Goal: Task Accomplishment & Management: Complete application form

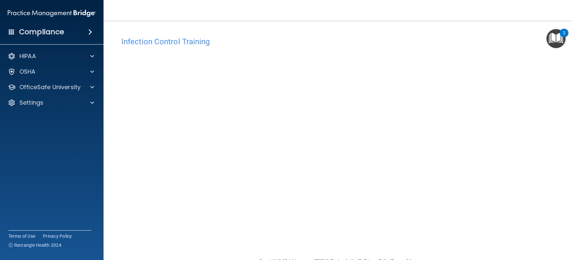
scroll to position [17, 0]
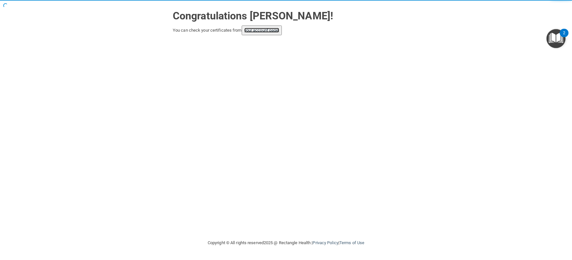
click at [273, 31] on link "your account page!" at bounding box center [261, 30] width 35 height 5
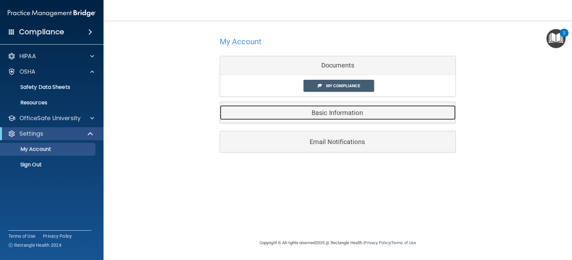
click at [452, 110] on div at bounding box center [446, 109] width 20 height 8
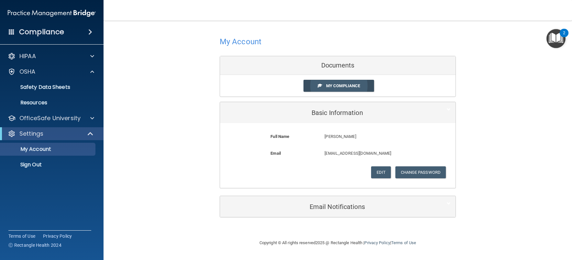
click at [363, 85] on link "My Compliance" at bounding box center [339, 86] width 71 height 12
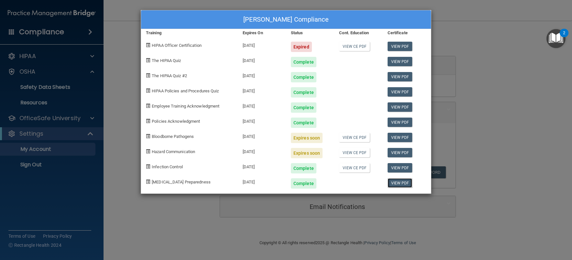
click at [398, 182] on link "View PDF" at bounding box center [400, 183] width 25 height 9
click at [348, 46] on link "View CE PDF" at bounding box center [354, 46] width 31 height 9
click at [478, 127] on div "Guadalupe Delgado's Compliance Training Expires On Status Cont. Education Certi…" at bounding box center [286, 130] width 572 height 260
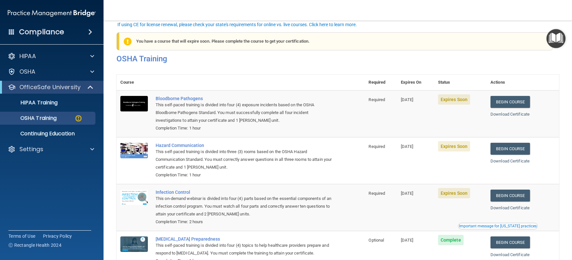
scroll to position [45, 0]
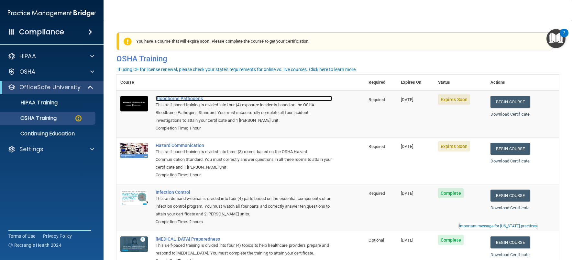
click at [171, 99] on div "Bloodborne Pathogens" at bounding box center [244, 98] width 177 height 5
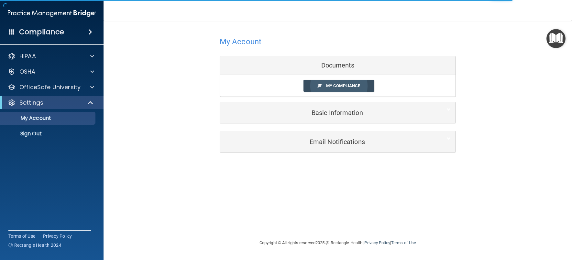
click at [330, 86] on span "My Compliance" at bounding box center [343, 85] width 34 height 5
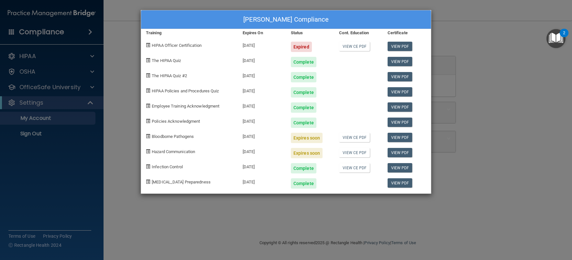
drag, startPoint x: 280, startPoint y: 214, endPoint x: 267, endPoint y: 202, distance: 18.1
click at [280, 214] on div "Guadalupe Delgado's Compliance Training Expires On Status Cont. Education Certi…" at bounding box center [286, 130] width 572 height 260
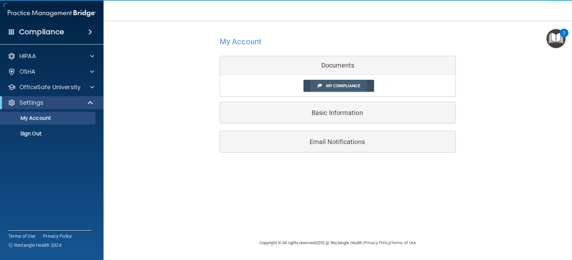
click at [347, 82] on link "My Compliance" at bounding box center [339, 86] width 71 height 12
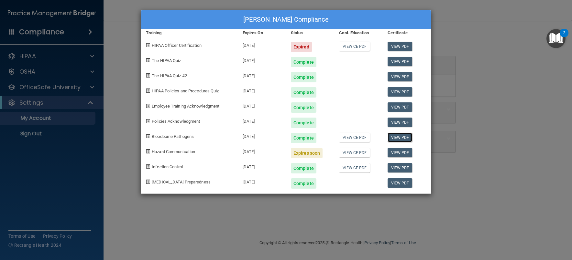
click at [404, 138] on link "View PDF" at bounding box center [400, 137] width 25 height 9
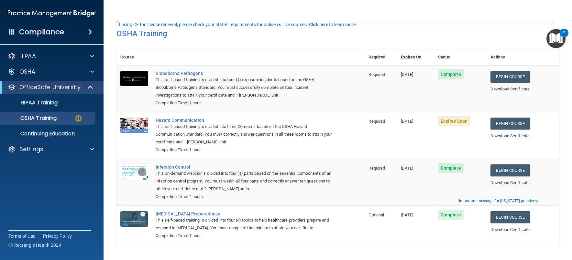
scroll to position [45, 0]
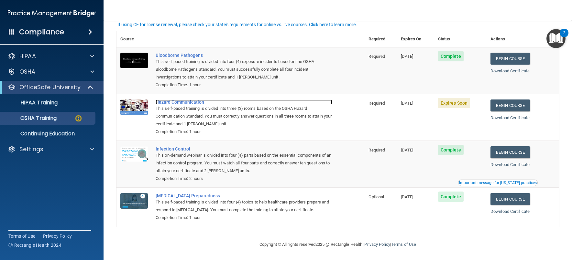
click at [187, 100] on div "Hazard Communication" at bounding box center [244, 102] width 177 height 5
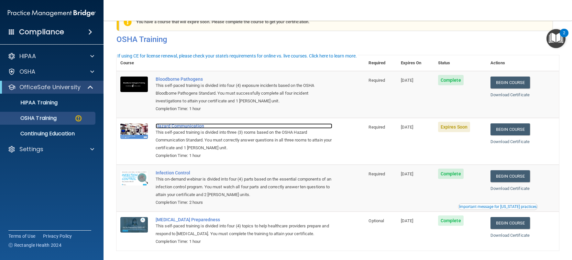
scroll to position [0, 0]
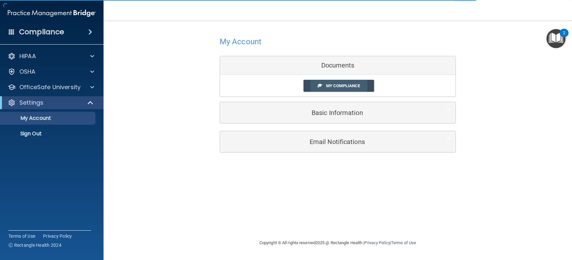
click at [346, 83] on link "My Compliance" at bounding box center [339, 86] width 71 height 12
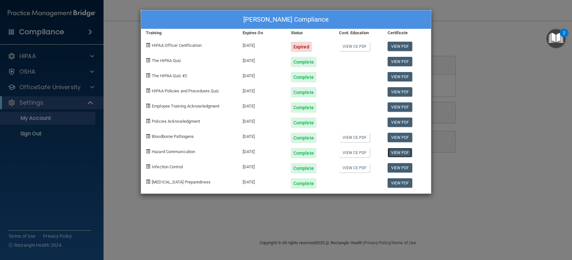
click at [400, 152] on link "View PDF" at bounding box center [400, 152] width 25 height 9
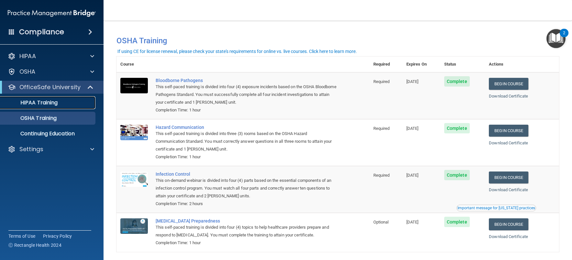
click at [47, 101] on p "HIPAA Training" at bounding box center [30, 103] width 53 height 6
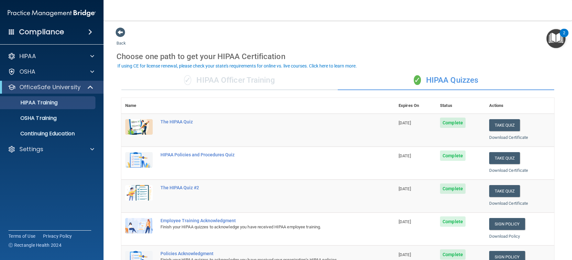
drag, startPoint x: 334, startPoint y: 188, endPoint x: 281, endPoint y: 28, distance: 168.8
click at [282, 28] on div "Back Choose one path to get your HIPAA Certification ✓ HIPAA Officer Training ✓…" at bounding box center [337, 244] width 443 height 434
click at [59, 153] on div "Settings" at bounding box center [43, 150] width 80 height 8
click at [29, 183] on p "Sign Out" at bounding box center [48, 180] width 88 height 6
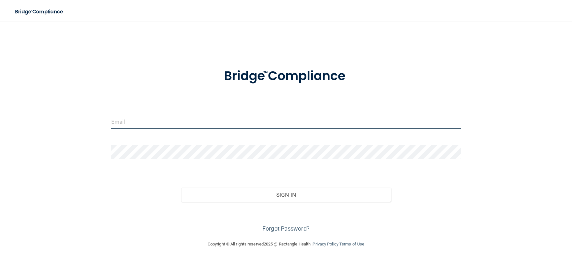
click at [187, 119] on input "email" at bounding box center [285, 122] width 349 height 15
type input "juliebrown323@yahoo.com"
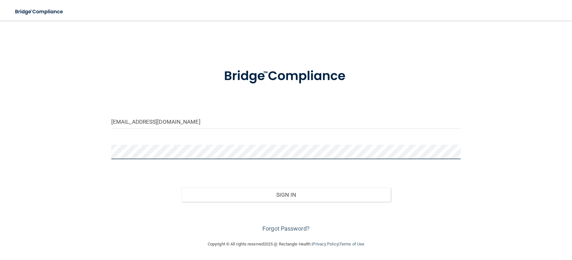
click at [181, 188] on button "Sign In" at bounding box center [286, 195] width 210 height 14
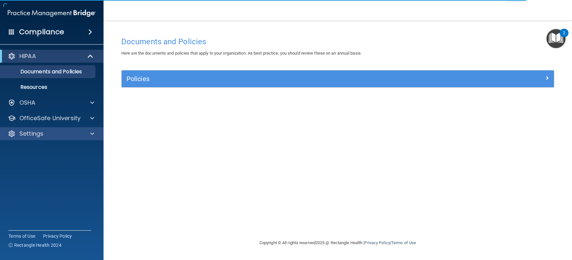
click at [62, 128] on div "Settings" at bounding box center [52, 133] width 104 height 13
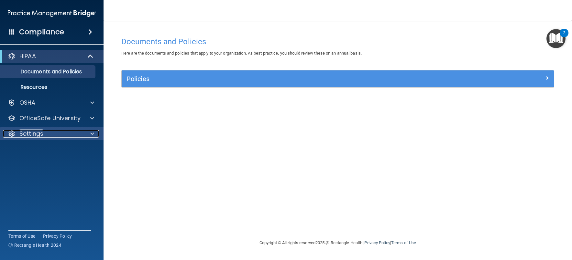
click at [92, 135] on span at bounding box center [92, 134] width 4 height 8
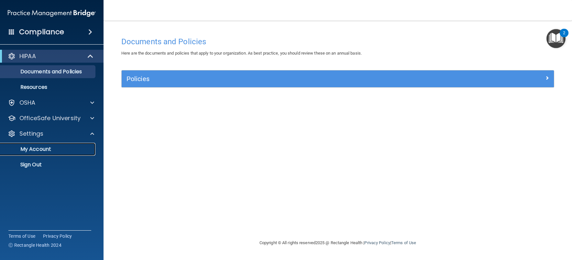
click at [46, 147] on p "My Account" at bounding box center [48, 149] width 88 height 6
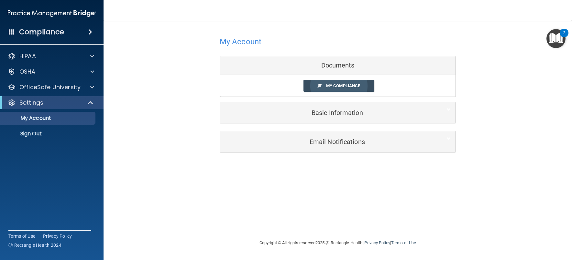
click at [337, 84] on span "My Compliance" at bounding box center [343, 85] width 34 height 5
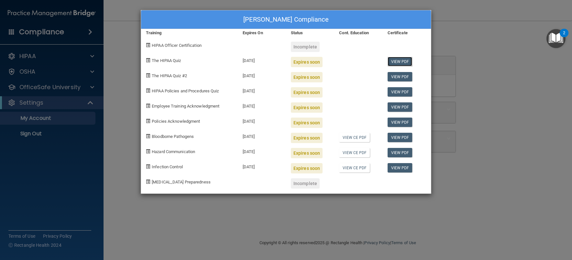
click at [400, 59] on link "View PDF" at bounding box center [400, 61] width 25 height 9
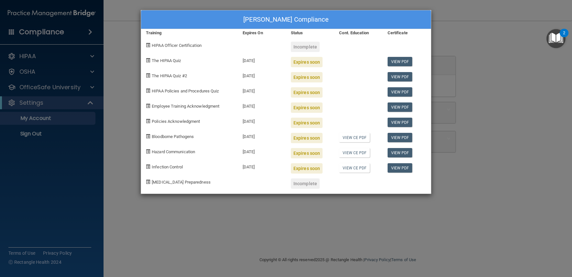
click at [113, 143] on div "Julie Braddy's Compliance Training Expires On Status Cont. Education Certificat…" at bounding box center [286, 138] width 572 height 277
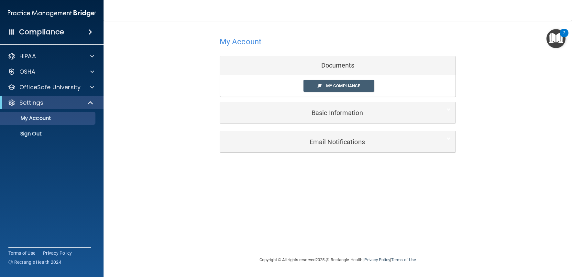
click at [57, 32] on h4 "Compliance" at bounding box center [41, 32] width 45 height 9
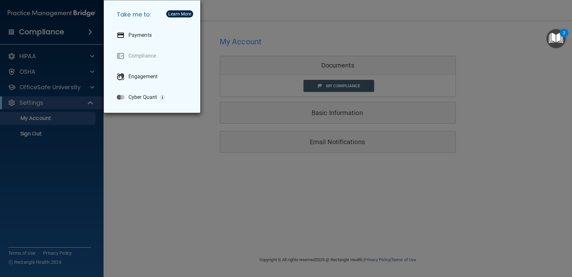
click at [148, 129] on div "Take me to: Payments Compliance Engagement Cyber Quant" at bounding box center [286, 138] width 572 height 277
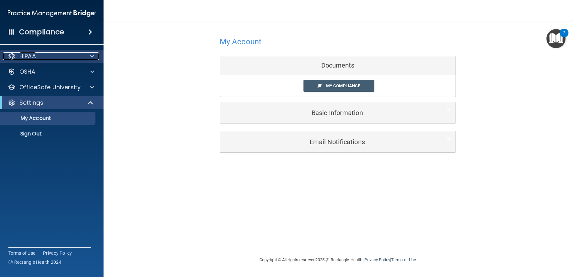
click at [88, 53] on div at bounding box center [91, 56] width 16 height 8
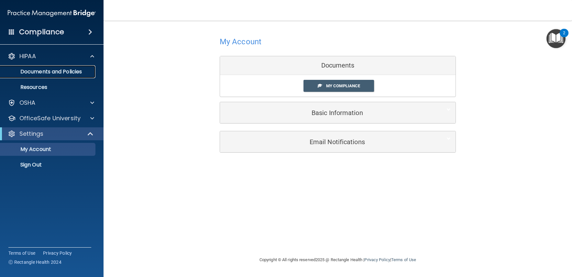
click at [72, 72] on p "Documents and Policies" at bounding box center [48, 72] width 88 height 6
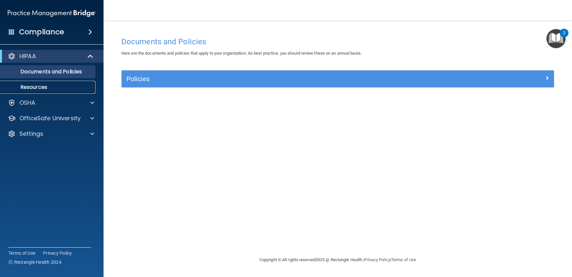
click at [41, 91] on p "Resources" at bounding box center [48, 87] width 88 height 6
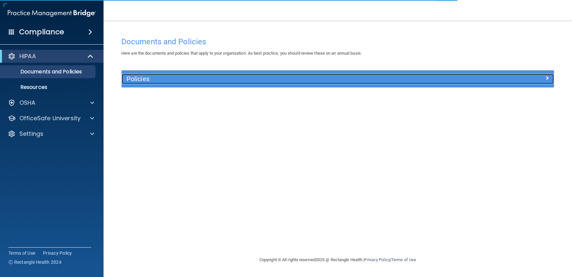
click at [174, 80] on h5 "Policies" at bounding box center [284, 78] width 315 height 7
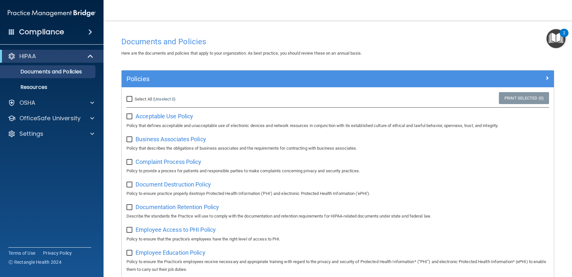
click at [561, 39] on img "Open Resource Center, 2 new notifications" at bounding box center [556, 38] width 19 height 19
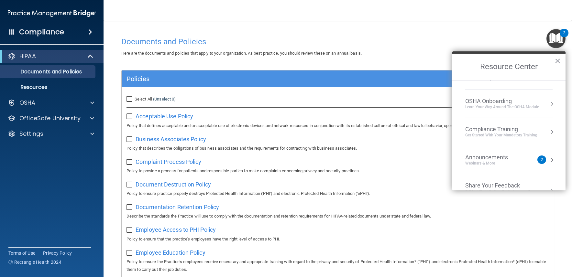
scroll to position [36, 0]
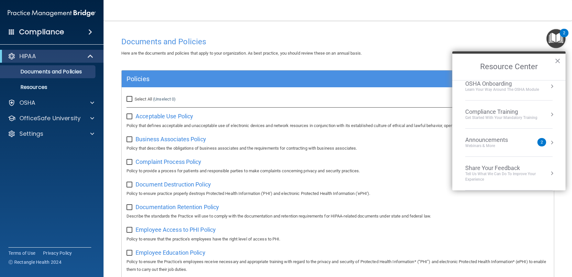
click at [496, 114] on div "Compliance Training" at bounding box center [501, 111] width 72 height 7
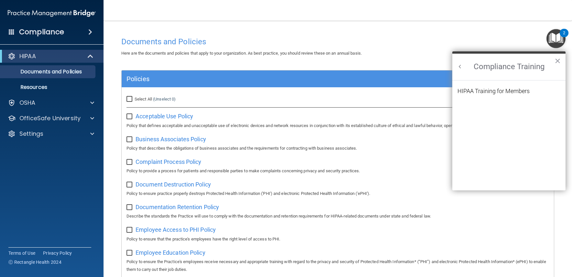
scroll to position [0, 0]
click at [494, 91] on div "HIPAA Training for Members" at bounding box center [494, 91] width 72 height 6
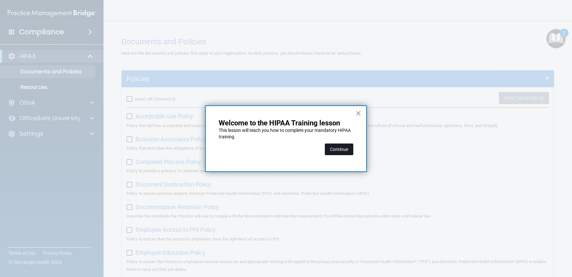
click at [338, 148] on button "Continue" at bounding box center [339, 150] width 28 height 12
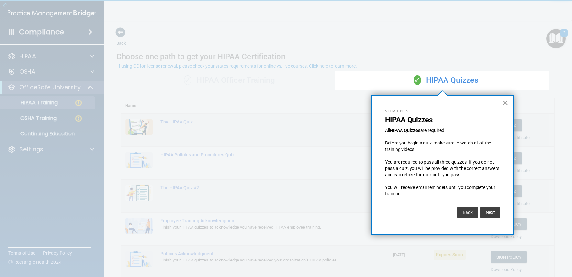
click at [505, 103] on button "×" at bounding box center [505, 103] width 6 height 10
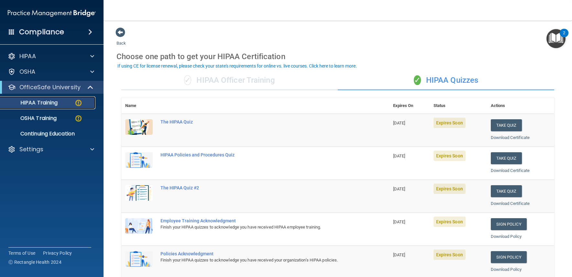
click at [62, 102] on div "HIPAA Training" at bounding box center [48, 103] width 88 height 6
click at [499, 124] on button "Take Quiz" at bounding box center [506, 125] width 31 height 12
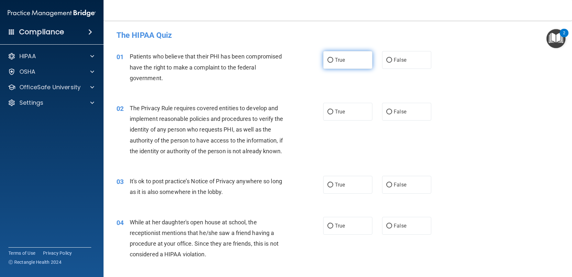
click at [350, 67] on label "True" at bounding box center [347, 60] width 49 height 18
click at [333, 63] on input "True" at bounding box center [330, 60] width 6 height 5
radio input "true"
click at [349, 107] on label "True" at bounding box center [347, 112] width 49 height 18
click at [333, 110] on input "True" at bounding box center [330, 112] width 6 height 5
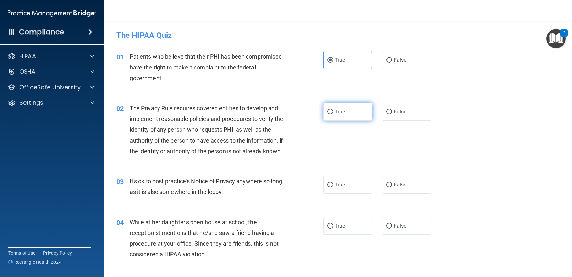
radio input "true"
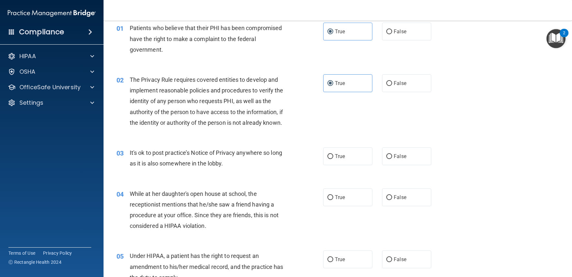
scroll to position [65, 0]
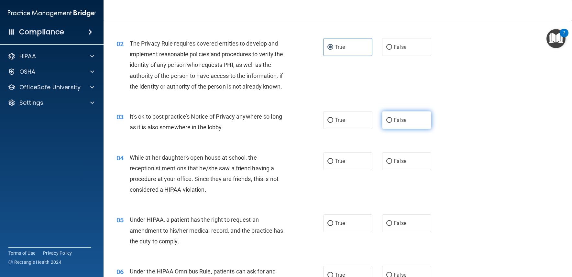
click at [394, 120] on span "False" at bounding box center [400, 120] width 13 height 6
click at [392, 120] on input "False" at bounding box center [389, 120] width 6 height 5
radio input "true"
click at [401, 158] on span "False" at bounding box center [400, 161] width 13 height 6
click at [392, 159] on input "False" at bounding box center [389, 161] width 6 height 5
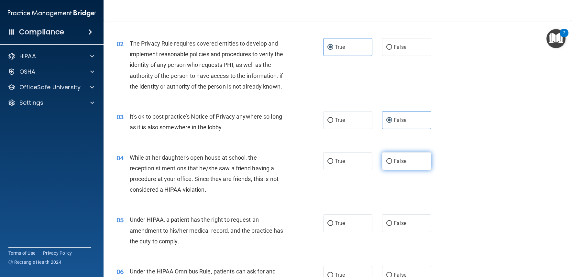
radio input "true"
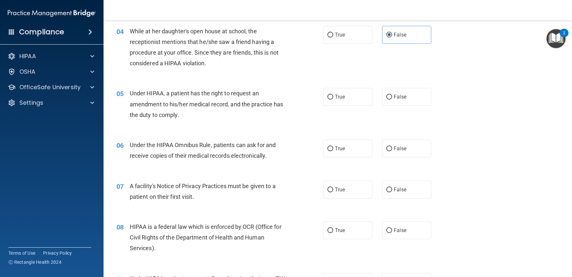
scroll to position [194, 0]
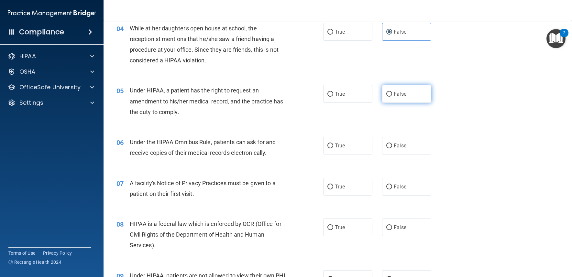
click at [388, 96] on input "False" at bounding box center [389, 94] width 6 height 5
radio input "true"
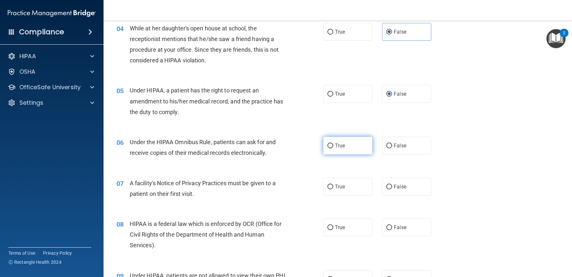
click at [352, 143] on label "True" at bounding box center [347, 146] width 49 height 18
click at [333, 144] on input "True" at bounding box center [330, 146] width 6 height 5
radio input "true"
click at [345, 181] on label "True" at bounding box center [347, 187] width 49 height 18
click at [333, 185] on input "True" at bounding box center [330, 187] width 6 height 5
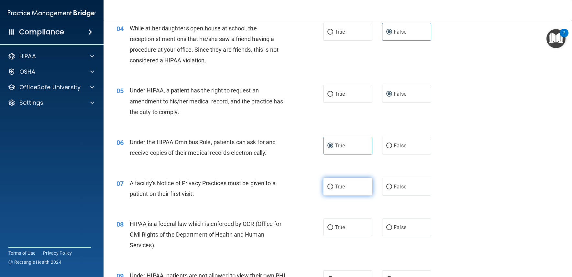
radio input "true"
click at [342, 148] on span "True" at bounding box center [340, 146] width 10 height 6
click at [333, 148] on input "True" at bounding box center [330, 146] width 6 height 5
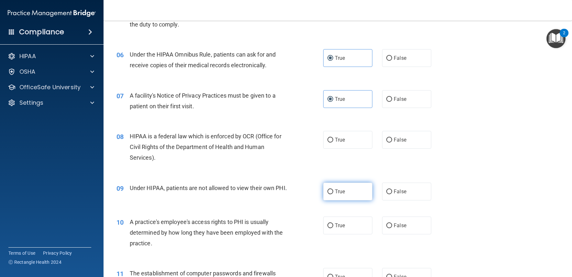
scroll to position [291, 0]
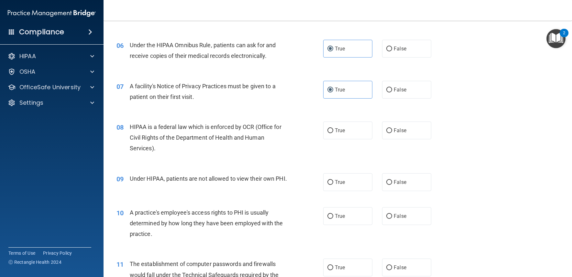
click at [344, 141] on div "08 HIPAA is a federal law which is enforced by OCR (Office for Civil Rights of …" at bounding box center [338, 140] width 452 height 52
click at [342, 131] on span "True" at bounding box center [340, 130] width 10 height 6
click at [333, 131] on input "True" at bounding box center [330, 130] width 6 height 5
radio input "true"
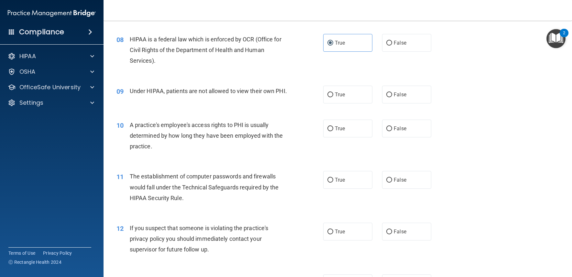
scroll to position [388, 0]
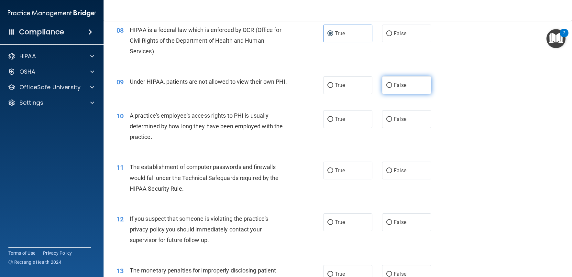
click at [400, 89] on label "False" at bounding box center [406, 85] width 49 height 18
click at [392, 88] on input "False" at bounding box center [389, 85] width 6 height 5
radio input "true"
click at [399, 123] on label "False" at bounding box center [406, 119] width 49 height 18
click at [392, 122] on input "False" at bounding box center [389, 119] width 6 height 5
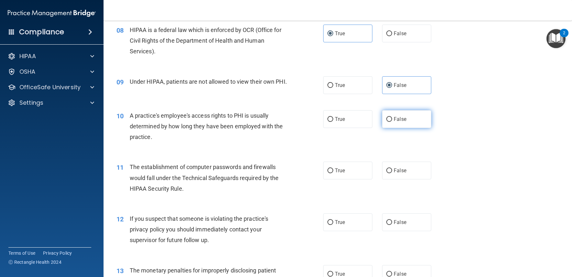
radio input "true"
click at [343, 180] on label "True" at bounding box center [347, 171] width 49 height 18
click at [333, 173] on input "True" at bounding box center [330, 171] width 6 height 5
radio input "true"
click at [346, 228] on label "True" at bounding box center [347, 223] width 49 height 18
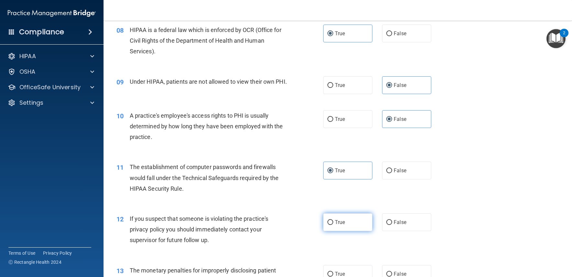
click at [333, 225] on input "True" at bounding box center [330, 222] width 6 height 5
radio input "true"
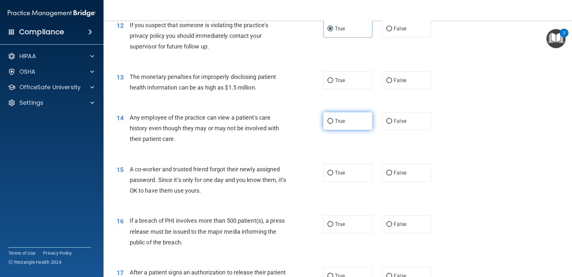
scroll to position [582, 0]
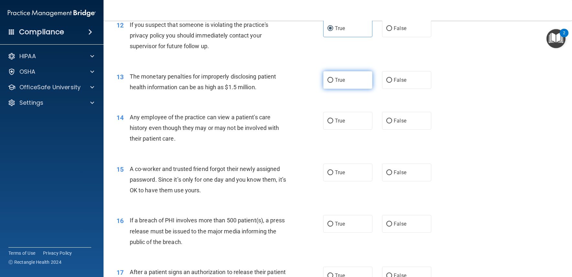
click at [360, 89] on label "True" at bounding box center [347, 80] width 49 height 18
click at [333, 83] on input "True" at bounding box center [330, 80] width 6 height 5
radio input "true"
click at [390, 127] on label "False" at bounding box center [406, 121] width 49 height 18
click at [390, 124] on input "False" at bounding box center [389, 121] width 6 height 5
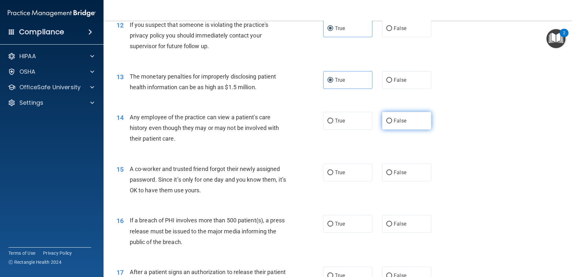
radio input "true"
click at [401, 176] on label "False" at bounding box center [406, 173] width 49 height 18
click at [392, 175] on input "False" at bounding box center [389, 173] width 6 height 5
radio input "true"
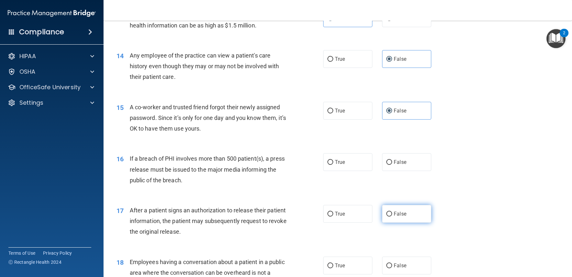
scroll to position [680, 0]
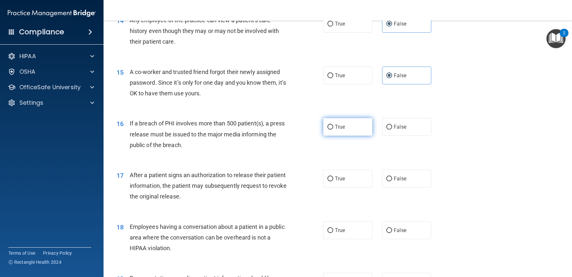
click at [341, 130] on span "True" at bounding box center [340, 127] width 10 height 6
click at [333, 130] on input "True" at bounding box center [330, 127] width 6 height 5
radio input "true"
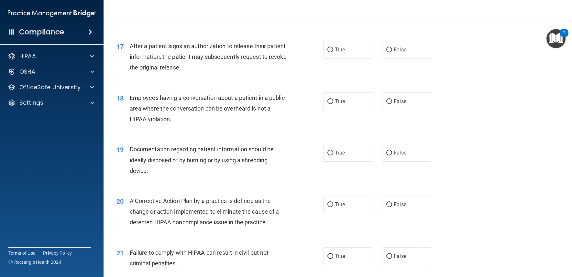
scroll to position [809, 0]
click at [343, 58] on label "True" at bounding box center [347, 49] width 49 height 18
click at [333, 52] on input "True" at bounding box center [330, 49] width 6 height 5
radio input "true"
click at [407, 110] on label "False" at bounding box center [406, 101] width 49 height 18
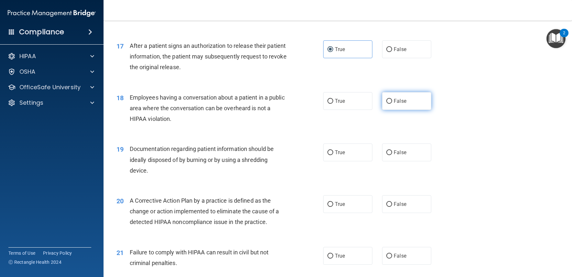
click at [392, 104] on input "False" at bounding box center [389, 101] width 6 height 5
radio input "true"
click at [360, 153] on label "True" at bounding box center [347, 153] width 49 height 18
click at [333, 153] on input "True" at bounding box center [330, 152] width 6 height 5
radio input "true"
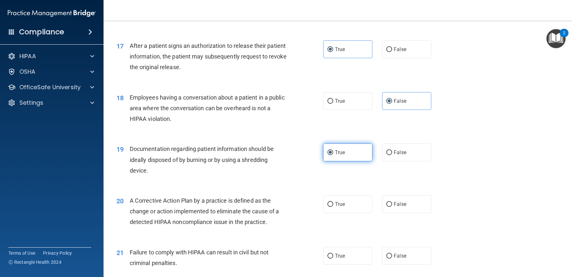
scroll to position [906, 0]
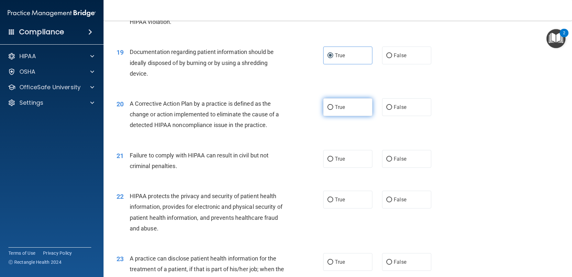
click at [348, 116] on label "True" at bounding box center [347, 107] width 49 height 18
click at [333, 110] on input "True" at bounding box center [330, 107] width 6 height 5
radio input "true"
click at [390, 167] on label "False" at bounding box center [406, 159] width 49 height 18
click at [390, 162] on input "False" at bounding box center [389, 159] width 6 height 5
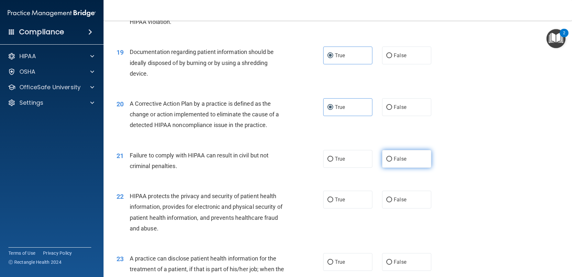
radio input "true"
click at [359, 205] on label "True" at bounding box center [347, 200] width 49 height 18
click at [333, 203] on input "True" at bounding box center [330, 200] width 6 height 5
radio input "true"
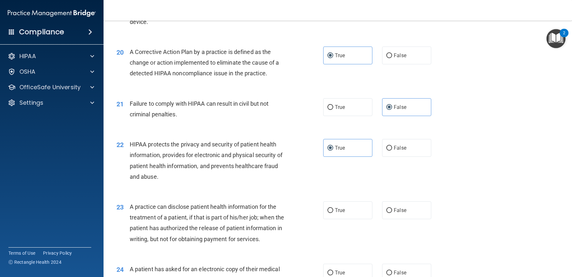
scroll to position [1036, 0]
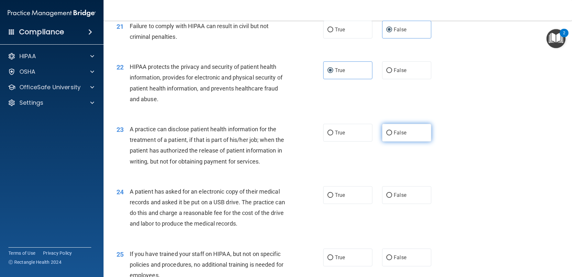
click at [396, 136] on span "False" at bounding box center [400, 133] width 13 height 6
click at [392, 136] on input "False" at bounding box center [389, 133] width 6 height 5
radio input "true"
click at [339, 204] on label "True" at bounding box center [347, 195] width 49 height 18
click at [333, 198] on input "True" at bounding box center [330, 195] width 6 height 5
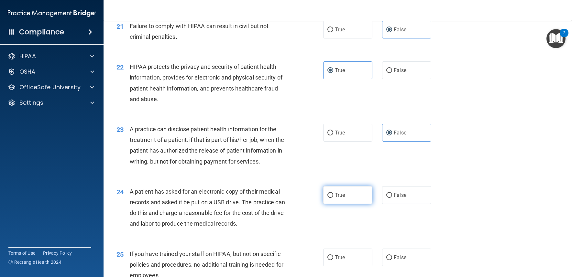
radio input "true"
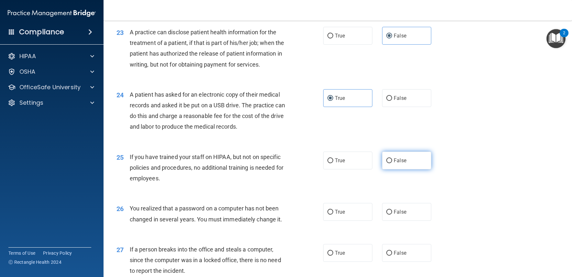
click at [404, 170] on label "False" at bounding box center [406, 161] width 49 height 18
click at [392, 163] on input "False" at bounding box center [389, 161] width 6 height 5
radio input "true"
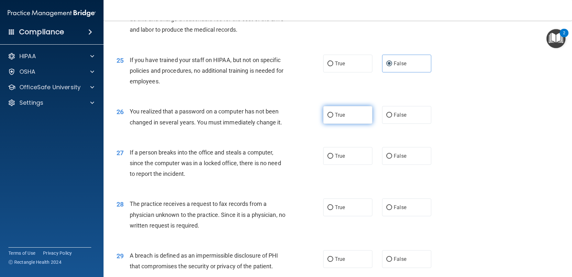
click at [347, 124] on label "True" at bounding box center [347, 115] width 49 height 18
click at [333, 118] on input "True" at bounding box center [330, 115] width 6 height 5
radio input "true"
click at [397, 159] on span "False" at bounding box center [400, 156] width 13 height 6
click at [392, 159] on input "False" at bounding box center [389, 156] width 6 height 5
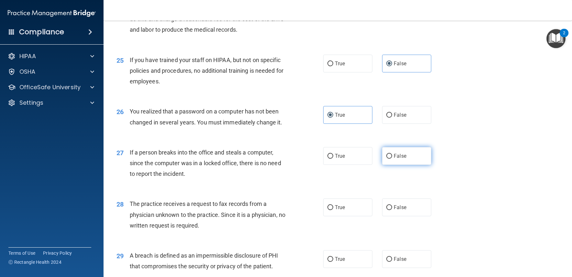
radio input "true"
click at [386, 210] on input "False" at bounding box center [389, 207] width 6 height 5
radio input "true"
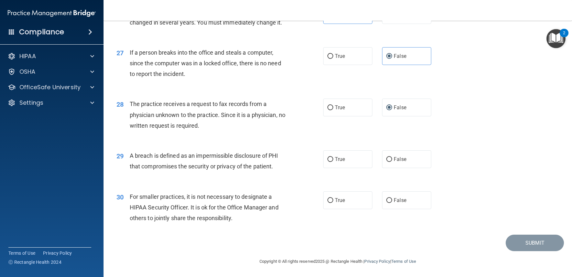
scroll to position [1347, 0]
click at [357, 162] on label "True" at bounding box center [347, 159] width 49 height 18
click at [333, 162] on input "True" at bounding box center [330, 159] width 6 height 5
radio input "true"
click at [408, 197] on label "False" at bounding box center [406, 201] width 49 height 18
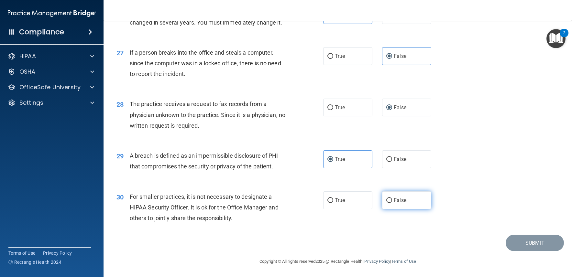
click at [392, 198] on input "False" at bounding box center [389, 200] width 6 height 5
radio input "true"
click at [536, 244] on button "Submit" at bounding box center [535, 243] width 58 height 17
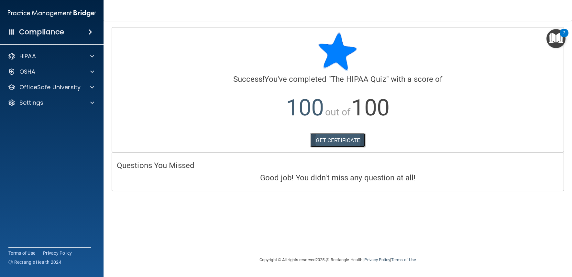
click at [334, 140] on link "GET CERTIFICATE" at bounding box center [337, 140] width 55 height 14
click at [58, 58] on div "HIPAA" at bounding box center [43, 56] width 80 height 8
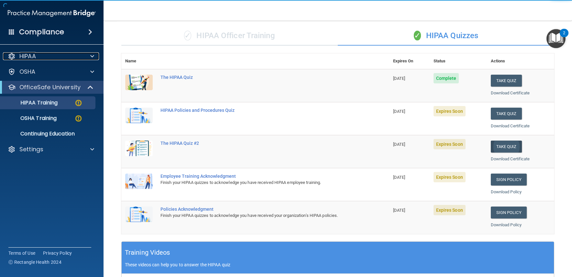
scroll to position [97, 0]
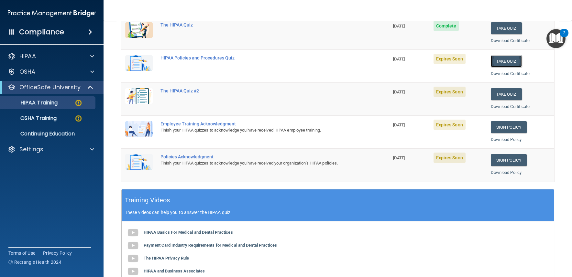
click at [501, 61] on button "Take Quiz" at bounding box center [506, 61] width 31 height 12
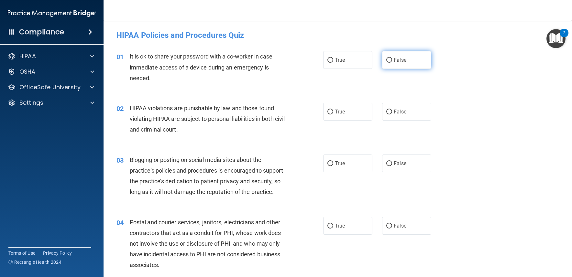
click at [397, 63] on span "False" at bounding box center [400, 60] width 13 height 6
click at [392, 63] on input "False" at bounding box center [389, 60] width 6 height 5
radio input "true"
click at [339, 117] on label "True" at bounding box center [347, 112] width 49 height 18
click at [333, 115] on input "True" at bounding box center [330, 112] width 6 height 5
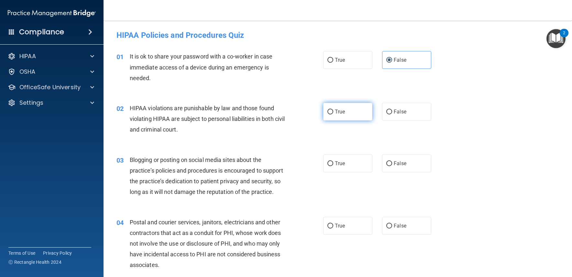
radio input "true"
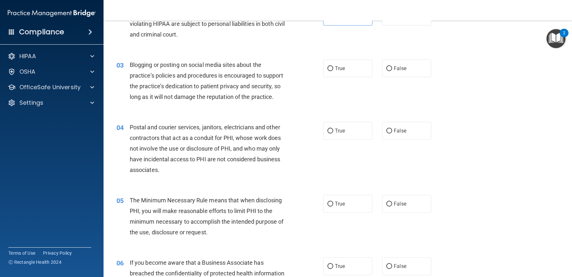
scroll to position [97, 0]
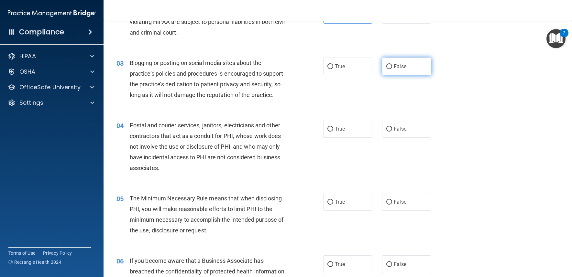
click at [393, 71] on label "False" at bounding box center [406, 67] width 49 height 18
click at [392, 69] on input "False" at bounding box center [389, 66] width 6 height 5
radio input "true"
click at [348, 127] on label "True" at bounding box center [347, 129] width 49 height 18
click at [333, 127] on input "True" at bounding box center [330, 129] width 6 height 5
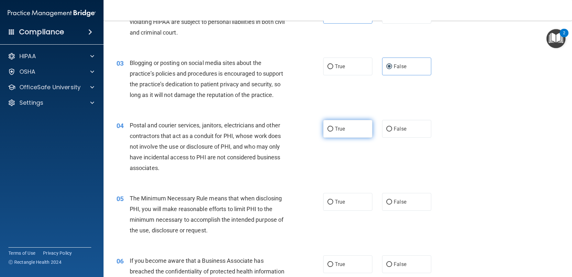
radio input "true"
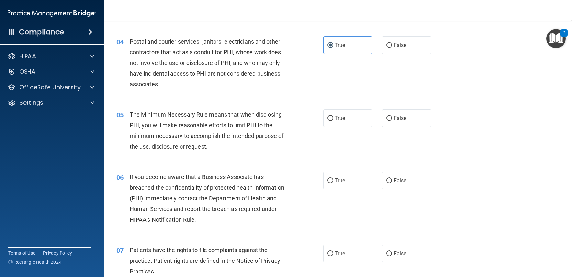
scroll to position [194, 0]
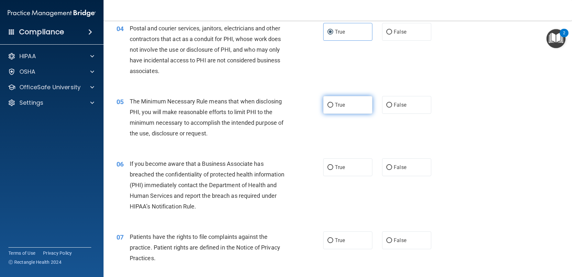
click at [347, 113] on label "True" at bounding box center [347, 105] width 49 height 18
click at [333, 108] on input "True" at bounding box center [330, 105] width 6 height 5
radio input "true"
click at [408, 163] on label "False" at bounding box center [406, 168] width 49 height 18
click at [392, 165] on input "False" at bounding box center [389, 167] width 6 height 5
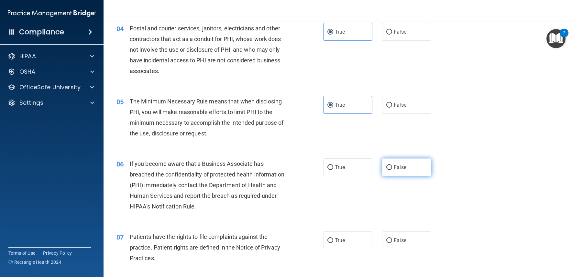
radio input "true"
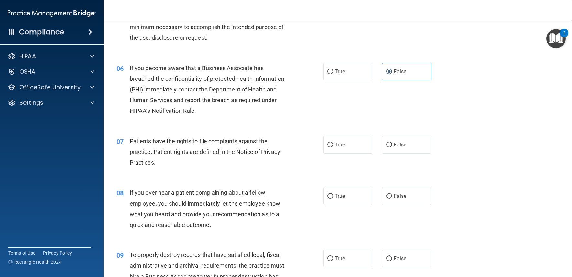
scroll to position [291, 0]
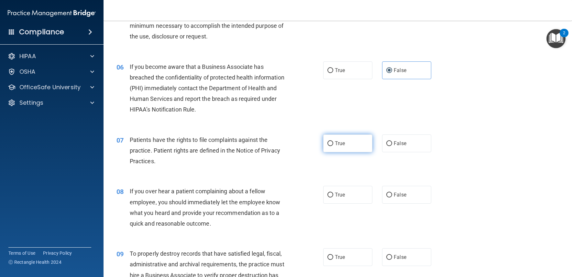
click at [339, 141] on span "True" at bounding box center [340, 143] width 10 height 6
click at [333, 141] on input "True" at bounding box center [330, 143] width 6 height 5
radio input "true"
click at [397, 191] on label "False" at bounding box center [406, 195] width 49 height 18
click at [392, 193] on input "False" at bounding box center [389, 195] width 6 height 5
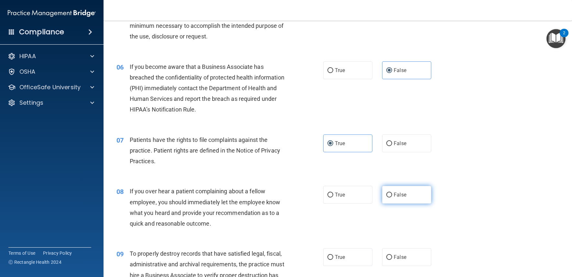
radio input "true"
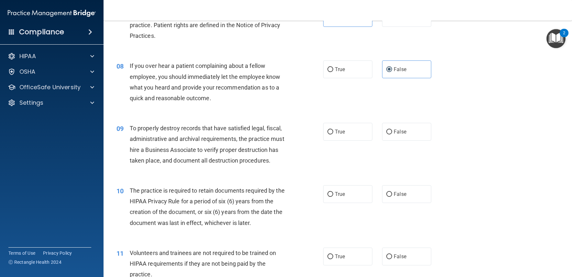
scroll to position [421, 0]
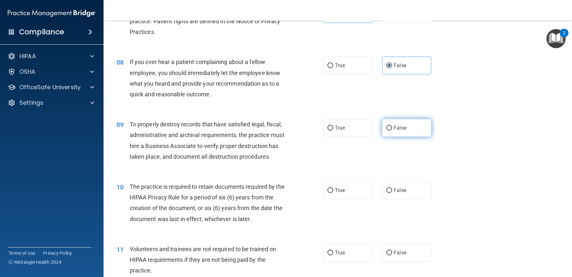
click at [389, 128] on input "False" at bounding box center [389, 128] width 6 height 5
radio input "true"
click at [343, 185] on label "True" at bounding box center [347, 191] width 49 height 18
click at [333, 188] on input "True" at bounding box center [330, 190] width 6 height 5
radio input "true"
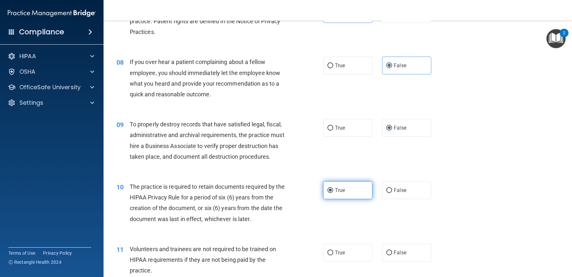
scroll to position [550, 0]
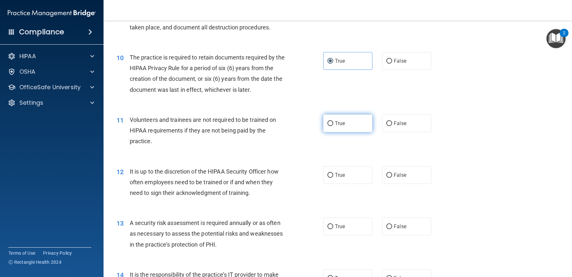
click at [340, 126] on span "True" at bounding box center [340, 123] width 10 height 6
click at [333, 126] on input "True" at bounding box center [330, 123] width 6 height 5
radio input "true"
click at [403, 174] on label "False" at bounding box center [406, 175] width 49 height 18
click at [392, 174] on input "False" at bounding box center [389, 175] width 6 height 5
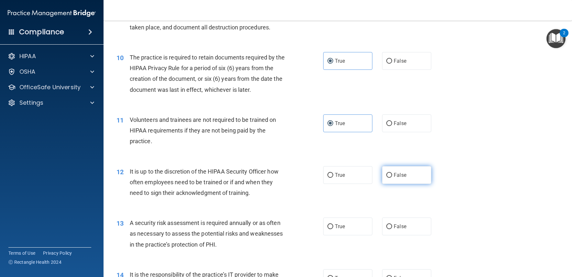
radio input "true"
click at [354, 227] on label "True" at bounding box center [347, 227] width 49 height 18
click at [333, 227] on input "True" at bounding box center [330, 227] width 6 height 5
radio input "true"
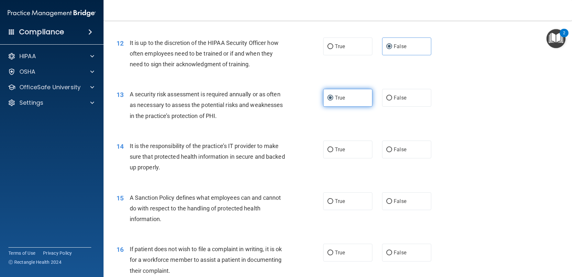
scroll to position [680, 0]
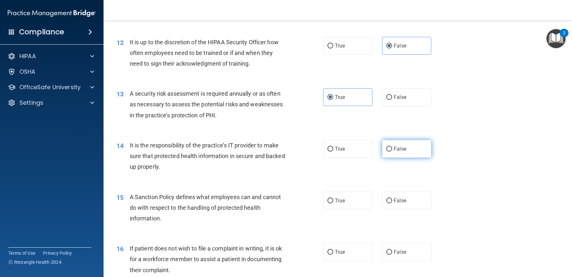
click at [398, 151] on span "False" at bounding box center [400, 149] width 13 height 6
click at [392, 151] on input "False" at bounding box center [389, 149] width 6 height 5
radio input "true"
click at [402, 198] on span "False" at bounding box center [400, 201] width 13 height 6
click at [392, 199] on input "False" at bounding box center [389, 201] width 6 height 5
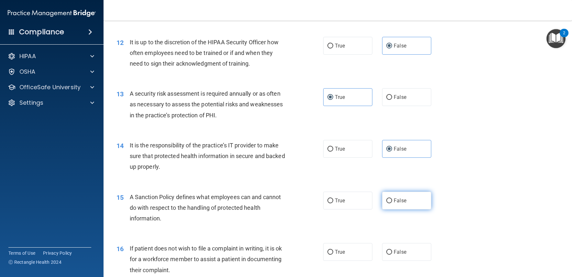
radio input "true"
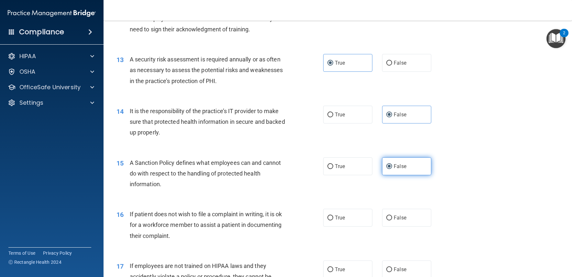
scroll to position [777, 0]
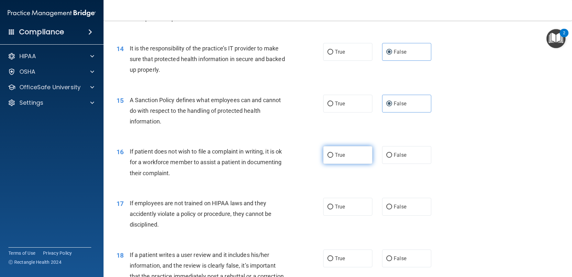
click at [346, 158] on label "True" at bounding box center [347, 155] width 49 height 18
click at [333, 158] on input "True" at bounding box center [330, 155] width 6 height 5
radio input "true"
click at [394, 207] on span "False" at bounding box center [400, 207] width 13 height 6
click at [392, 207] on input "False" at bounding box center [389, 207] width 6 height 5
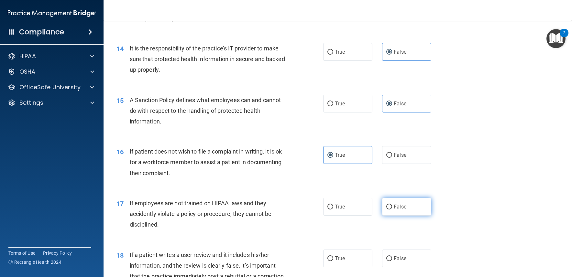
radio input "true"
click at [404, 254] on label "False" at bounding box center [406, 259] width 49 height 18
click at [392, 257] on input "False" at bounding box center [389, 259] width 6 height 5
radio input "true"
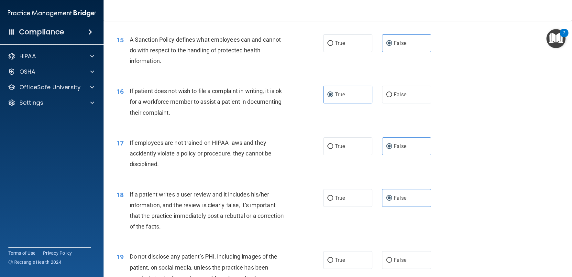
scroll to position [906, 0]
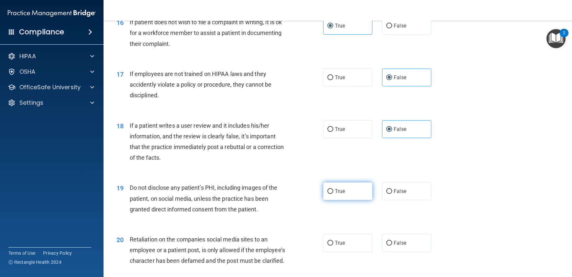
click at [358, 196] on label "True" at bounding box center [347, 192] width 49 height 18
click at [333, 194] on input "True" at bounding box center [330, 191] width 6 height 5
radio input "true"
click at [397, 241] on span "False" at bounding box center [400, 243] width 13 height 6
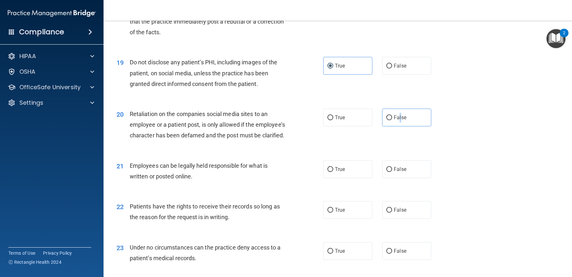
scroll to position [1036, 0]
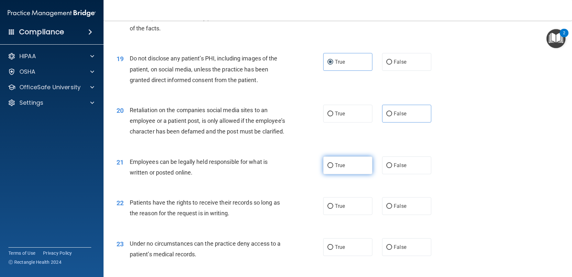
click at [341, 174] on label "True" at bounding box center [347, 166] width 49 height 18
click at [333, 168] on input "True" at bounding box center [330, 165] width 6 height 5
radio input "true"
click at [411, 215] on label "False" at bounding box center [406, 206] width 49 height 18
click at [392, 209] on input "False" at bounding box center [389, 206] width 6 height 5
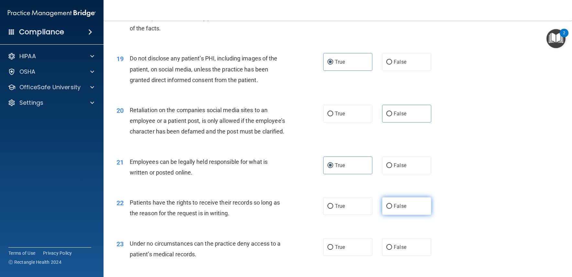
radio input "true"
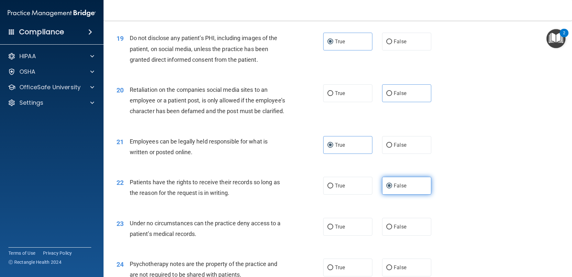
scroll to position [1133, 0]
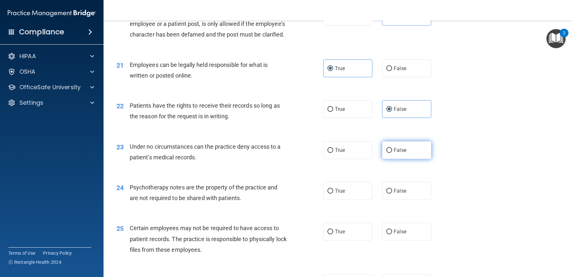
click at [394, 159] on label "False" at bounding box center [406, 150] width 49 height 18
click at [392, 153] on input "False" at bounding box center [389, 150] width 6 height 5
radio input "true"
click at [345, 200] on label "True" at bounding box center [347, 191] width 49 height 18
click at [333, 194] on input "True" at bounding box center [330, 191] width 6 height 5
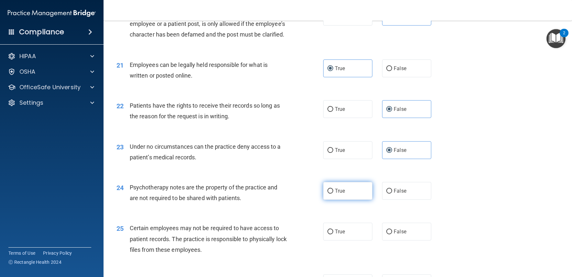
radio input "true"
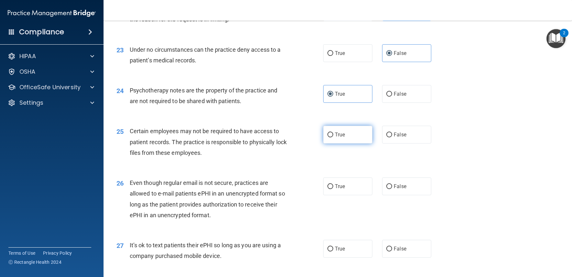
click at [334, 144] on label "True" at bounding box center [347, 135] width 49 height 18
click at [333, 138] on input "True" at bounding box center [330, 135] width 6 height 5
radio input "true"
click at [341, 194] on label "True" at bounding box center [347, 187] width 49 height 18
click at [333, 189] on input "True" at bounding box center [330, 186] width 6 height 5
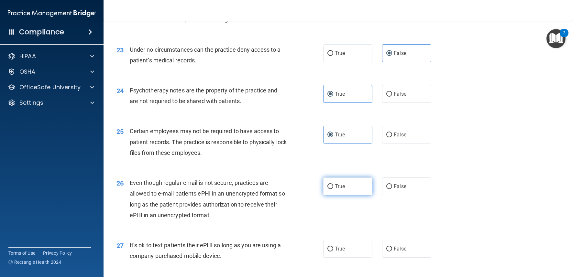
radio input "true"
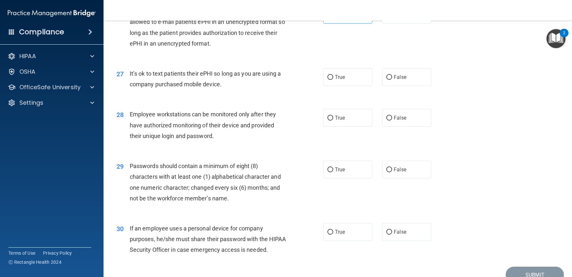
scroll to position [1424, 0]
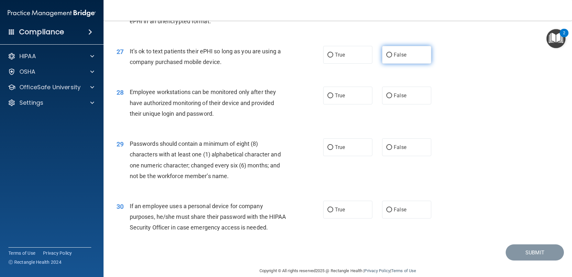
click at [394, 58] on span "False" at bounding box center [400, 55] width 13 height 6
click at [392, 58] on input "False" at bounding box center [389, 55] width 6 height 5
radio input "true"
click at [399, 105] on label "False" at bounding box center [406, 96] width 49 height 18
click at [392, 98] on input "False" at bounding box center [389, 96] width 6 height 5
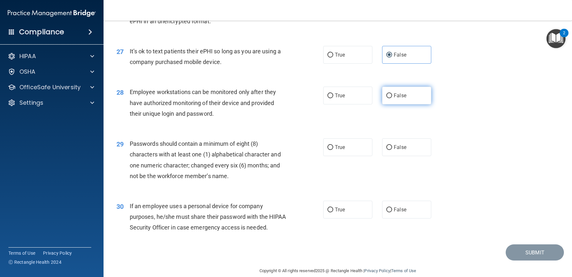
radio input "true"
click at [360, 156] on label "True" at bounding box center [347, 147] width 49 height 18
click at [333, 150] on input "True" at bounding box center [330, 147] width 6 height 5
radio input "true"
click at [402, 213] on span "False" at bounding box center [400, 210] width 13 height 6
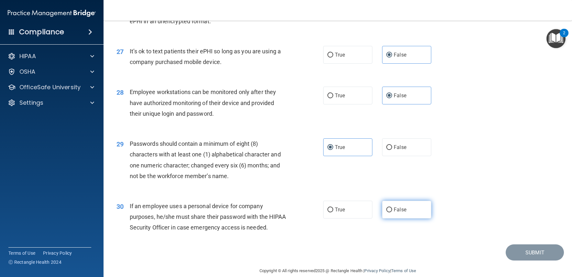
click at [392, 213] on input "False" at bounding box center [389, 210] width 6 height 5
radio input "true"
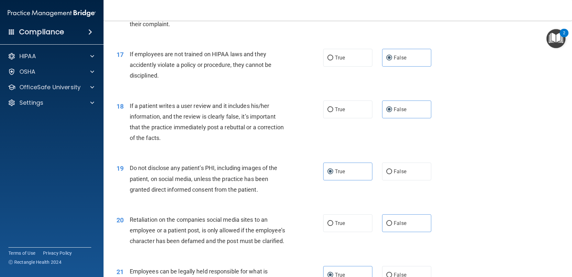
scroll to position [937, 0]
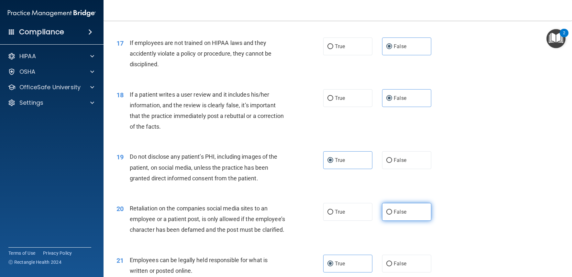
click at [411, 215] on label "False" at bounding box center [406, 212] width 49 height 18
click at [392, 215] on input "False" at bounding box center [389, 212] width 6 height 5
radio input "true"
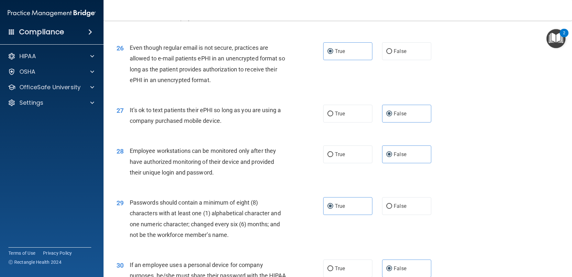
scroll to position [1455, 0]
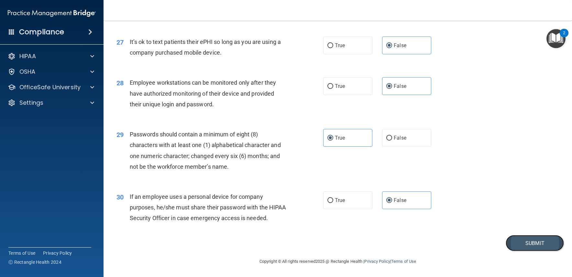
click at [525, 239] on button "Submit" at bounding box center [535, 243] width 58 height 17
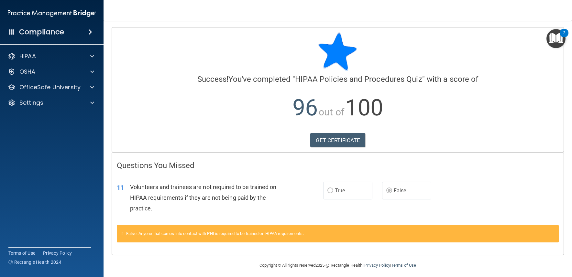
scroll to position [4, 0]
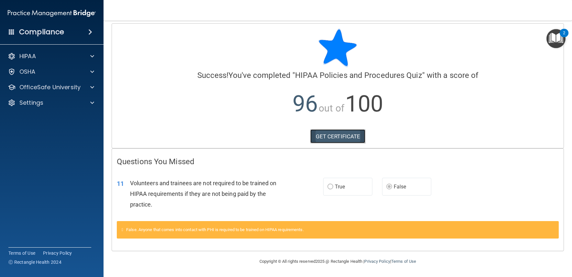
click at [336, 133] on link "GET CERTIFICATE" at bounding box center [337, 136] width 55 height 14
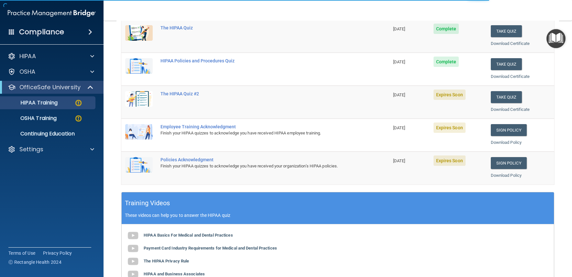
scroll to position [97, 0]
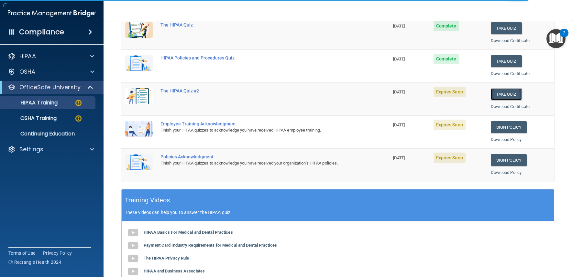
click at [507, 96] on button "Take Quiz" at bounding box center [506, 94] width 31 height 12
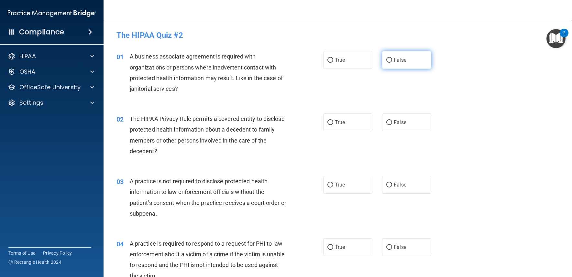
click at [387, 66] on label "False" at bounding box center [406, 60] width 49 height 18
click at [387, 63] on input "False" at bounding box center [389, 60] width 6 height 5
radio input "true"
click at [342, 126] on label "True" at bounding box center [347, 123] width 49 height 18
click at [333, 125] on input "True" at bounding box center [330, 122] width 6 height 5
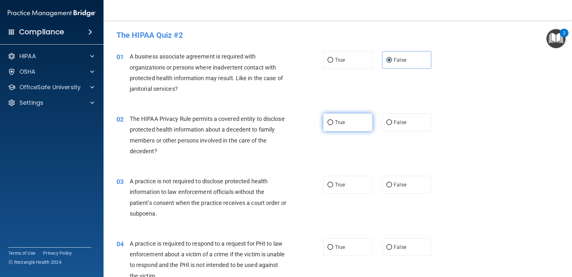
radio input "true"
click at [408, 189] on label "False" at bounding box center [406, 185] width 49 height 18
click at [392, 188] on input "False" at bounding box center [389, 185] width 6 height 5
radio input "true"
click at [355, 243] on label "True" at bounding box center [347, 247] width 49 height 18
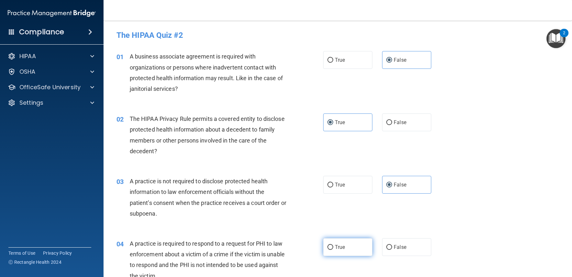
click at [333, 245] on input "True" at bounding box center [330, 247] width 6 height 5
radio input "true"
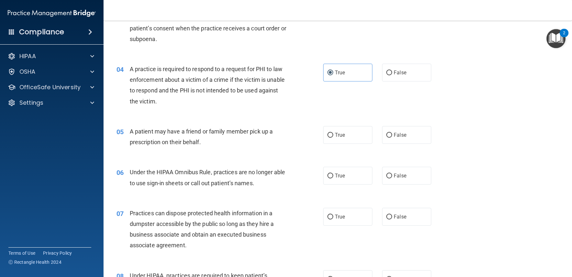
scroll to position [194, 0]
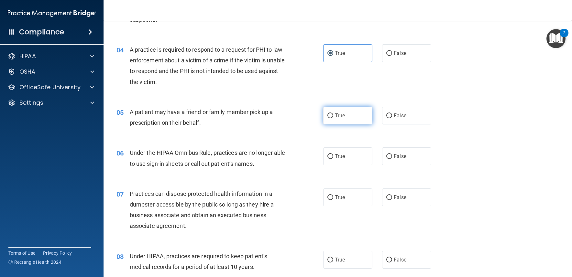
click at [338, 118] on span "True" at bounding box center [340, 116] width 10 height 6
click at [333, 118] on input "True" at bounding box center [330, 116] width 6 height 5
radio input "true"
click at [395, 157] on span "False" at bounding box center [400, 156] width 13 height 6
click at [392, 157] on input "False" at bounding box center [389, 156] width 6 height 5
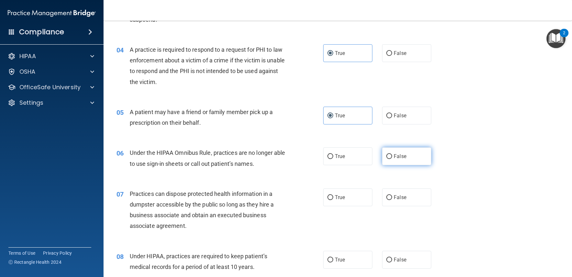
radio input "true"
click at [386, 196] on input "False" at bounding box center [389, 197] width 6 height 5
radio input "true"
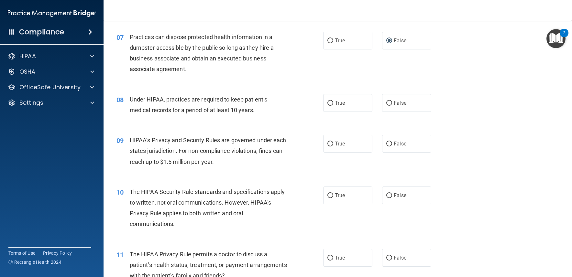
scroll to position [388, 0]
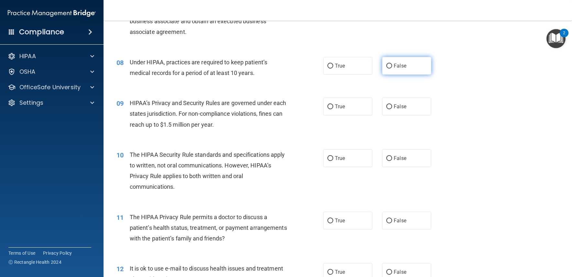
click at [390, 72] on label "False" at bounding box center [406, 66] width 49 height 18
click at [390, 69] on input "False" at bounding box center [389, 66] width 6 height 5
radio input "true"
click at [394, 105] on span "False" at bounding box center [400, 107] width 13 height 6
click at [392, 105] on input "False" at bounding box center [389, 107] width 6 height 5
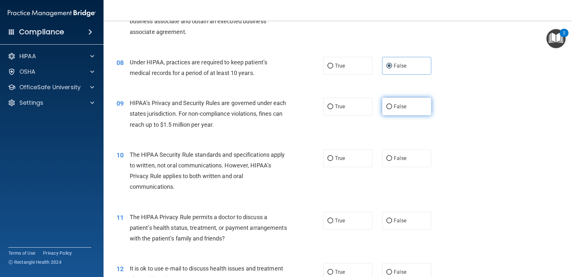
radio input "true"
click at [346, 156] on label "True" at bounding box center [347, 159] width 49 height 18
click at [333, 156] on input "True" at bounding box center [330, 158] width 6 height 5
radio input "true"
click at [348, 221] on label "True" at bounding box center [347, 221] width 49 height 18
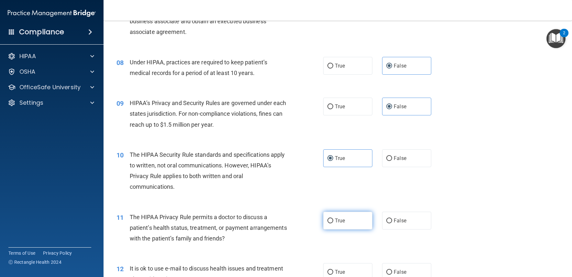
click at [333, 221] on input "True" at bounding box center [330, 221] width 6 height 5
radio input "true"
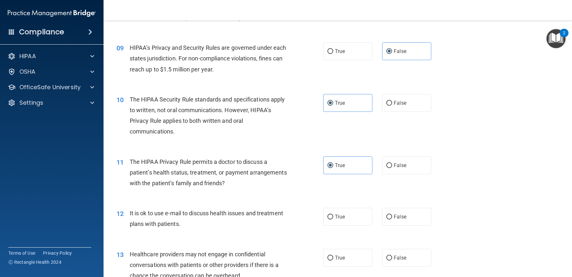
scroll to position [485, 0]
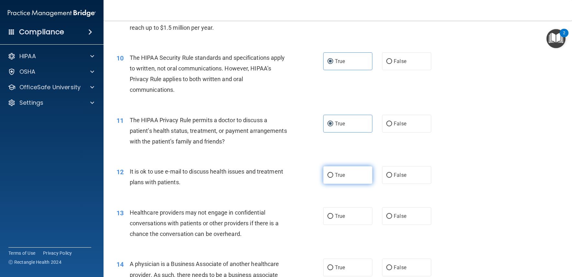
click at [332, 176] on label "True" at bounding box center [347, 175] width 49 height 18
click at [332, 176] on input "True" at bounding box center [330, 175] width 6 height 5
radio input "true"
click at [357, 216] on label "True" at bounding box center [347, 216] width 49 height 18
click at [333, 216] on input "True" at bounding box center [330, 216] width 6 height 5
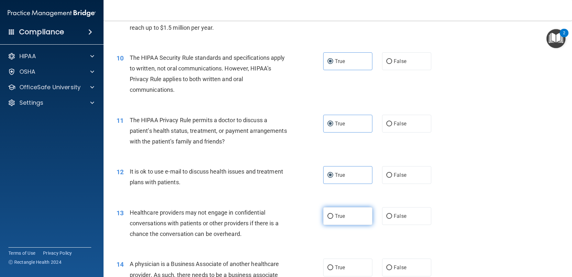
radio input "true"
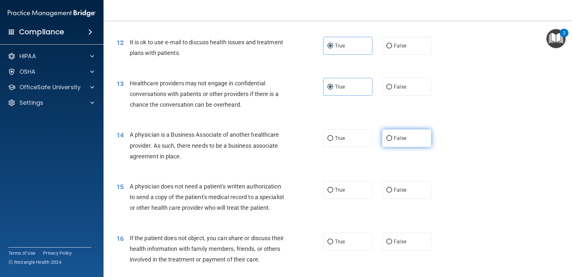
click at [387, 139] on input "False" at bounding box center [389, 138] width 6 height 5
radio input "true"
click at [414, 91] on label "False" at bounding box center [406, 87] width 49 height 18
click at [392, 90] on input "False" at bounding box center [389, 87] width 6 height 5
radio input "true"
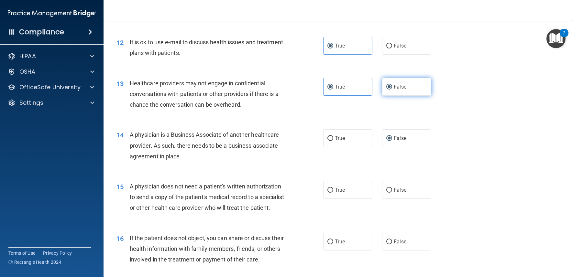
radio input "false"
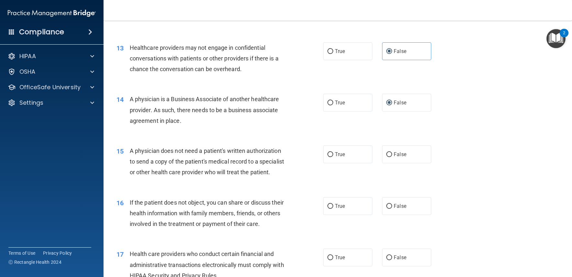
scroll to position [712, 0]
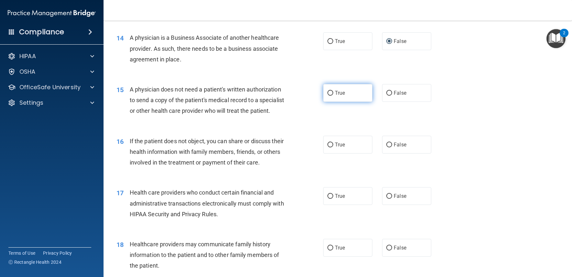
click at [341, 100] on label "True" at bounding box center [347, 93] width 49 height 18
click at [333, 96] on input "True" at bounding box center [330, 93] width 6 height 5
radio input "true"
click at [362, 154] on label "True" at bounding box center [347, 145] width 49 height 18
click at [333, 148] on input "True" at bounding box center [330, 145] width 6 height 5
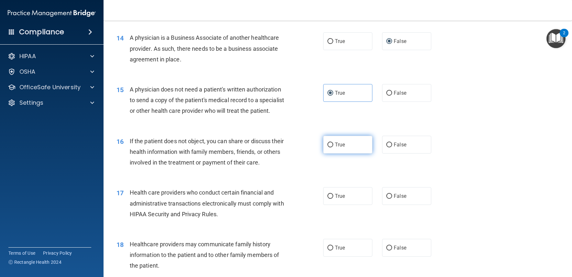
radio input "true"
click at [351, 205] on label "True" at bounding box center [347, 196] width 49 height 18
click at [333, 199] on input "True" at bounding box center [330, 196] width 6 height 5
radio input "true"
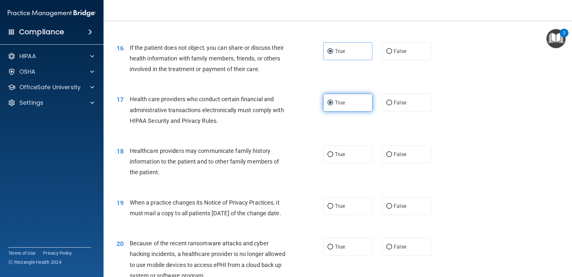
scroll to position [809, 0]
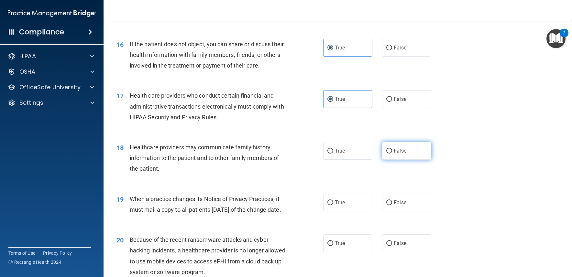
click at [404, 160] on label "False" at bounding box center [406, 151] width 49 height 18
click at [392, 154] on input "False" at bounding box center [389, 151] width 6 height 5
radio input "true"
click at [404, 212] on label "False" at bounding box center [406, 203] width 49 height 18
click at [392, 205] on input "False" at bounding box center [389, 203] width 6 height 5
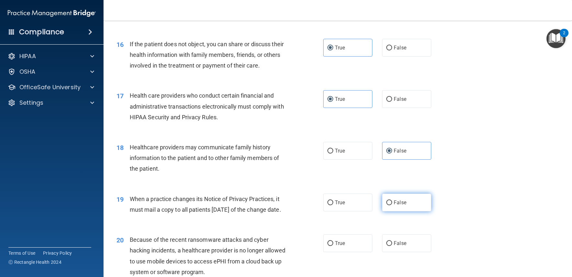
radio input "true"
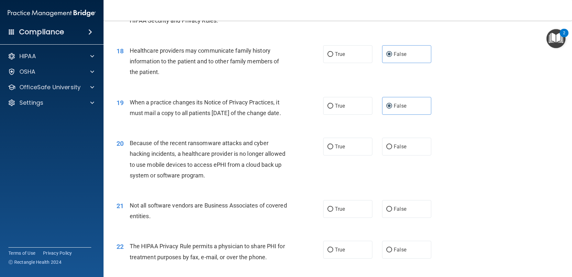
scroll to position [906, 0]
click at [338, 155] on label "True" at bounding box center [347, 147] width 49 height 18
click at [333, 149] on input "True" at bounding box center [330, 146] width 6 height 5
radio input "true"
click at [360, 218] on label "True" at bounding box center [347, 209] width 49 height 18
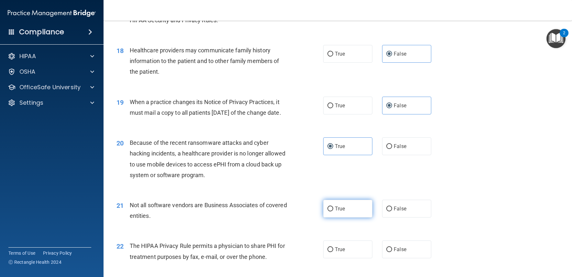
click at [333, 212] on input "True" at bounding box center [330, 209] width 6 height 5
radio input "true"
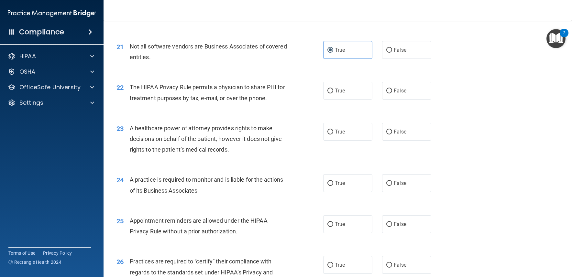
scroll to position [1068, 0]
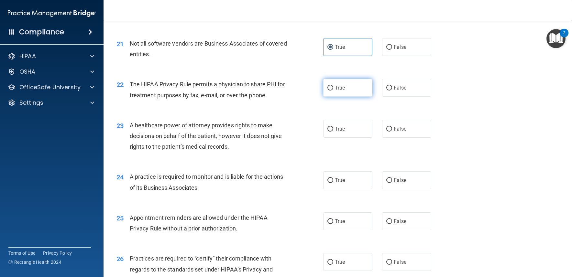
click at [335, 91] on span "True" at bounding box center [340, 88] width 10 height 6
click at [333, 91] on input "True" at bounding box center [330, 88] width 6 height 5
radio input "true"
click at [397, 141] on div "23 A healthcare power of attorney provides rights to make decisions on behalf o…" at bounding box center [338, 138] width 452 height 52
click at [399, 138] on label "False" at bounding box center [406, 129] width 49 height 18
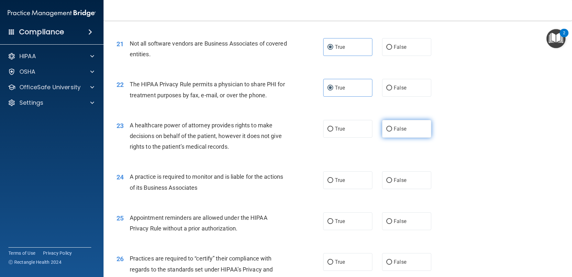
click at [392, 132] on input "False" at bounding box center [389, 129] width 6 height 5
radio input "true"
click at [389, 183] on input "False" at bounding box center [389, 180] width 6 height 5
radio input "true"
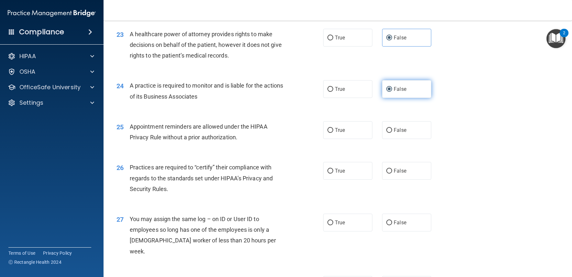
scroll to position [1165, 0]
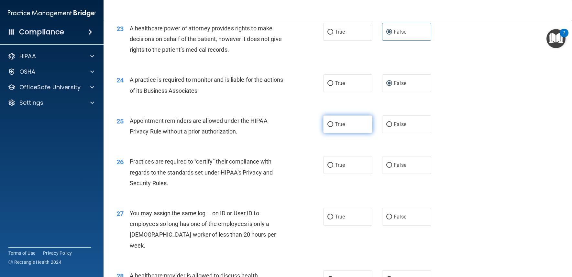
click at [345, 133] on label "True" at bounding box center [347, 125] width 49 height 18
click at [333, 127] on input "True" at bounding box center [330, 124] width 6 height 5
radio input "true"
click at [425, 174] on label "False" at bounding box center [406, 165] width 49 height 18
click at [392, 168] on input "False" at bounding box center [389, 165] width 6 height 5
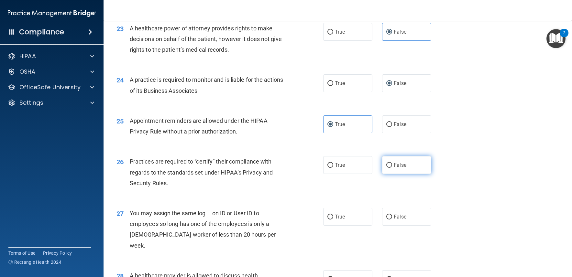
radio input "true"
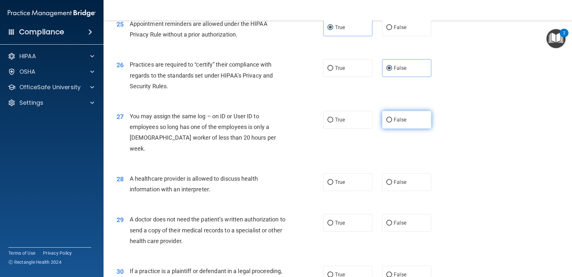
click at [394, 123] on span "False" at bounding box center [400, 120] width 13 height 6
click at [392, 123] on input "False" at bounding box center [389, 120] width 6 height 5
radio input "true"
click at [349, 191] on label "True" at bounding box center [347, 182] width 49 height 18
click at [333, 185] on input "True" at bounding box center [330, 182] width 6 height 5
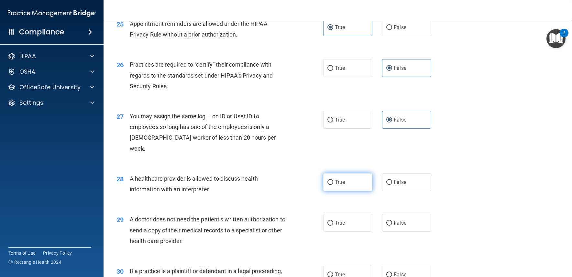
radio input "true"
click at [345, 232] on label "True" at bounding box center [347, 223] width 49 height 18
click at [333, 226] on input "True" at bounding box center [330, 223] width 6 height 5
radio input "true"
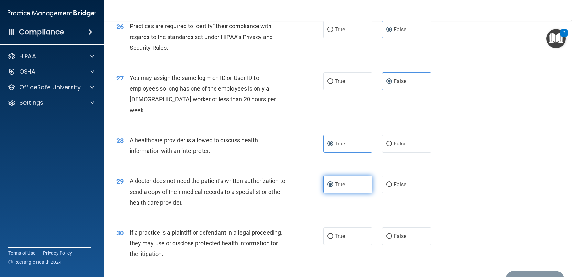
scroll to position [1347, 0]
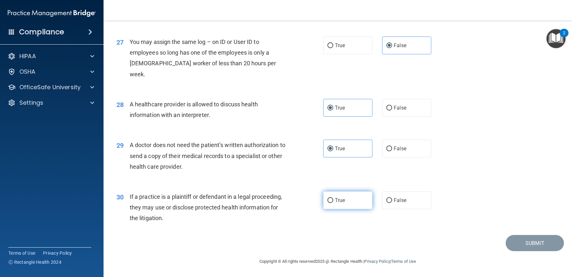
click at [341, 196] on label "True" at bounding box center [347, 201] width 49 height 18
click at [333, 198] on input "True" at bounding box center [330, 200] width 6 height 5
radio input "true"
click at [532, 248] on button "Submit" at bounding box center [535, 243] width 58 height 17
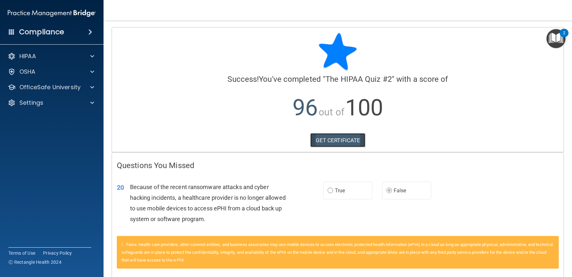
click at [335, 142] on link "GET CERTIFICATE" at bounding box center [337, 140] width 55 height 14
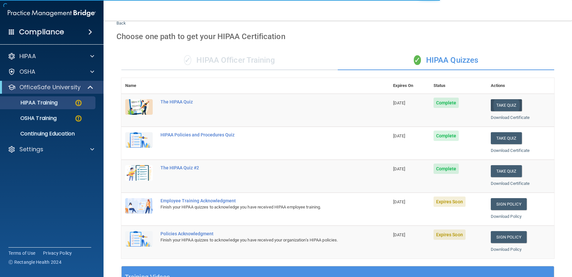
scroll to position [97, 0]
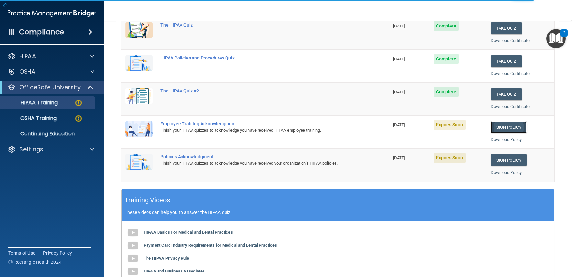
click at [515, 129] on link "Sign Policy" at bounding box center [509, 127] width 36 height 12
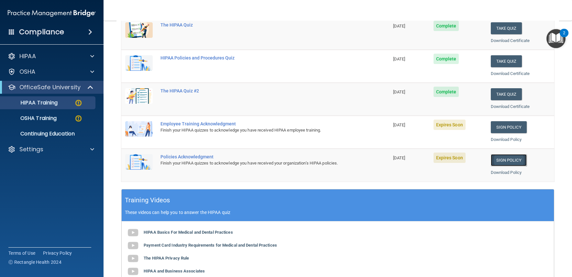
click at [509, 158] on link "Sign Policy" at bounding box center [509, 160] width 36 height 12
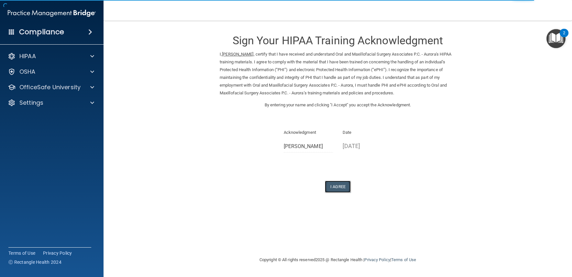
click at [342, 187] on button "I Agree" at bounding box center [338, 187] width 26 height 12
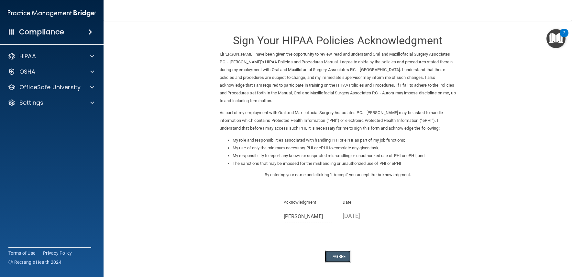
click at [338, 259] on button "I Agree" at bounding box center [338, 257] width 26 height 12
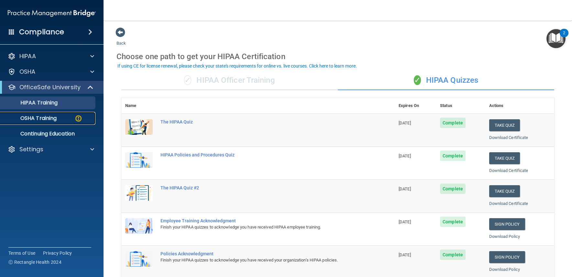
click at [58, 122] on link "OSHA Training" at bounding box center [45, 118] width 102 height 13
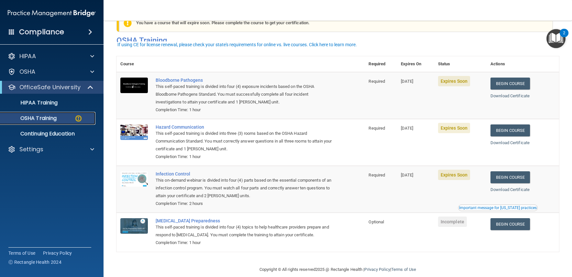
scroll to position [28, 0]
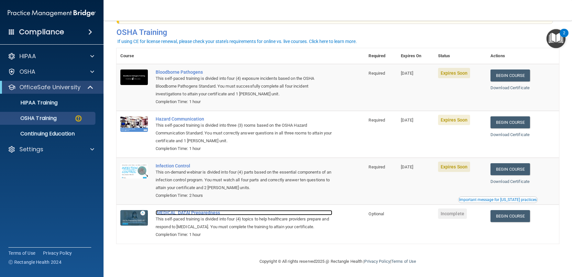
click at [193, 213] on div "[MEDICAL_DATA] Preparedness" at bounding box center [244, 212] width 177 height 5
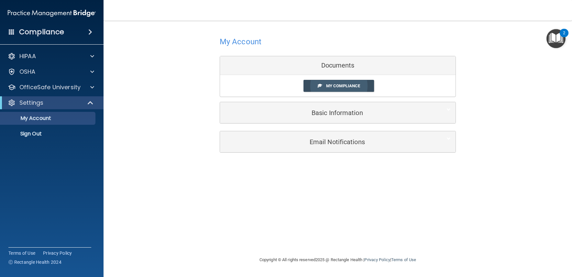
click at [355, 85] on span "My Compliance" at bounding box center [343, 85] width 34 height 5
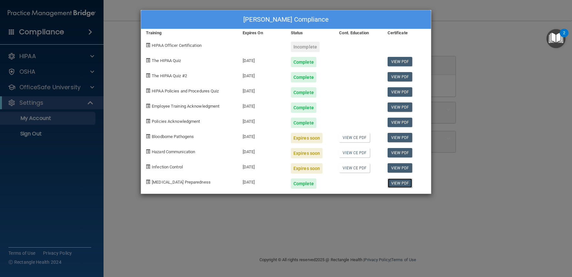
click at [405, 183] on link "View PDF" at bounding box center [400, 183] width 25 height 9
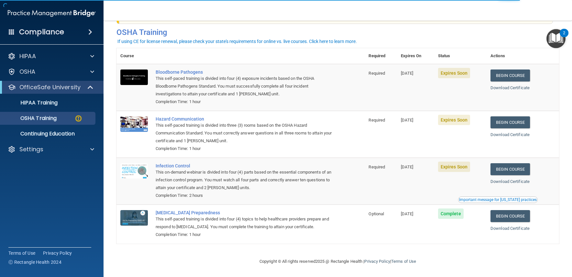
scroll to position [28, 0]
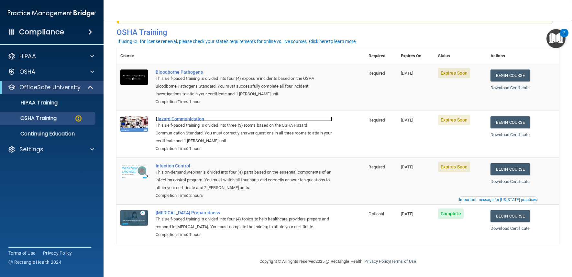
click at [189, 119] on div "Hazard Communication" at bounding box center [244, 118] width 177 height 5
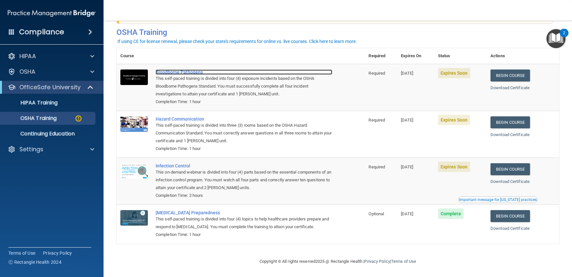
click at [178, 71] on div "Bloodborne Pathogens" at bounding box center [244, 72] width 177 height 5
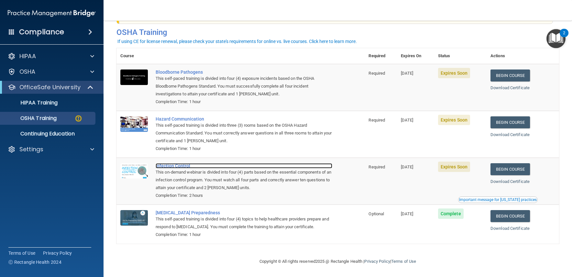
click at [166, 164] on div "Infection Control" at bounding box center [244, 165] width 177 height 5
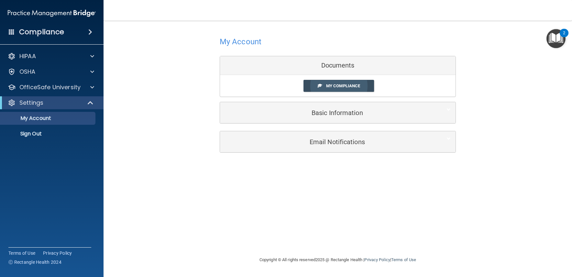
click at [342, 88] on span "My Compliance" at bounding box center [343, 85] width 34 height 5
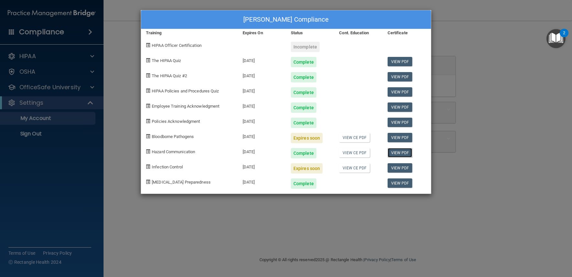
click at [403, 152] on link "View PDF" at bounding box center [400, 152] width 25 height 9
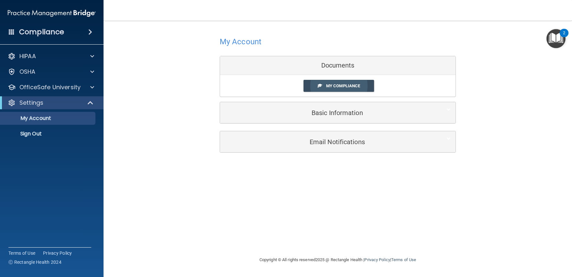
click at [328, 84] on span "My Compliance" at bounding box center [343, 85] width 34 height 5
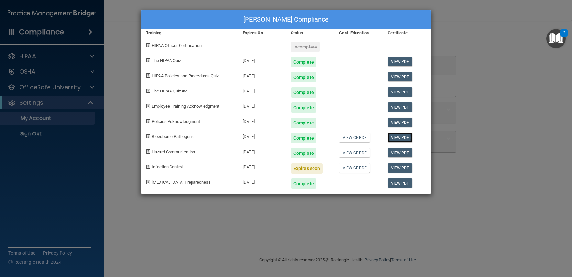
click at [402, 135] on link "View PDF" at bounding box center [400, 137] width 25 height 9
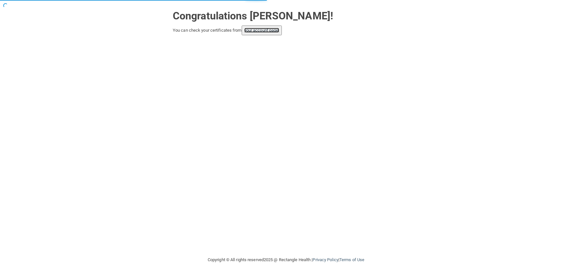
click at [272, 31] on link "your account page!" at bounding box center [261, 30] width 35 height 5
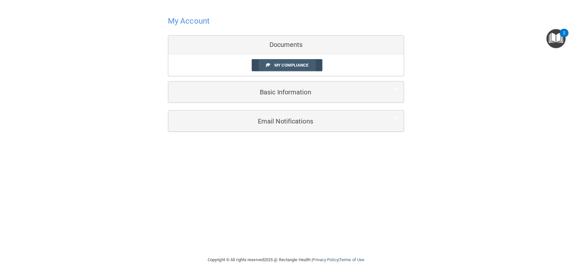
click at [302, 66] on span "My Compliance" at bounding box center [291, 65] width 34 height 5
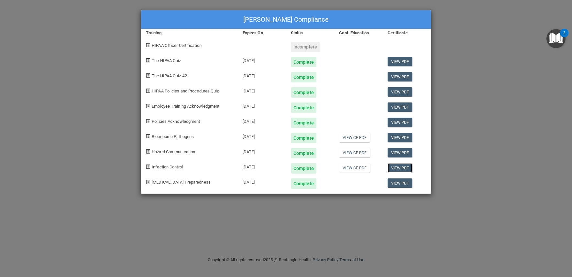
click at [404, 168] on link "View PDF" at bounding box center [400, 167] width 25 height 9
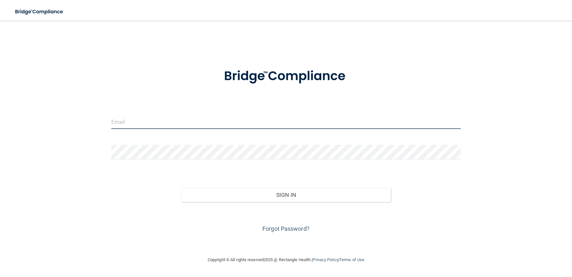
click at [234, 124] on input "email" at bounding box center [285, 122] width 349 height 15
type input "[EMAIL_ADDRESS][DOMAIN_NAME]"
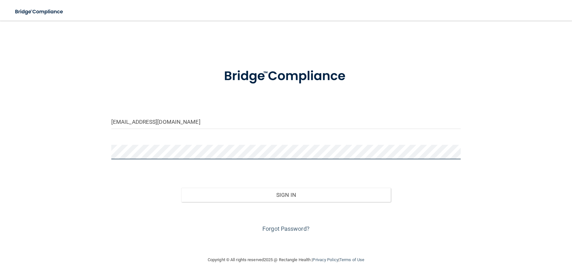
click at [181, 188] on button "Sign In" at bounding box center [286, 195] width 210 height 14
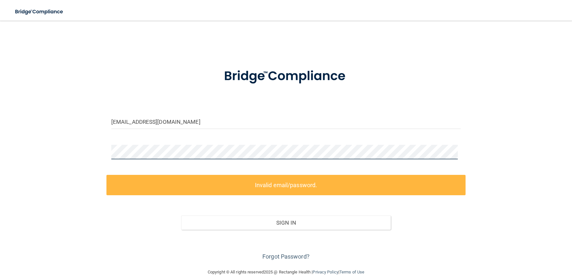
click at [0, 141] on main "[EMAIL_ADDRESS][DOMAIN_NAME] Invalid email/password. You don't have permission …" at bounding box center [286, 149] width 572 height 257
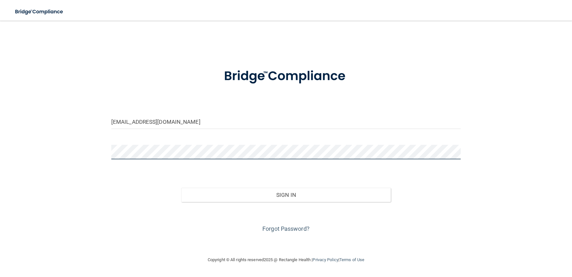
click at [181, 188] on button "Sign In" at bounding box center [286, 195] width 210 height 14
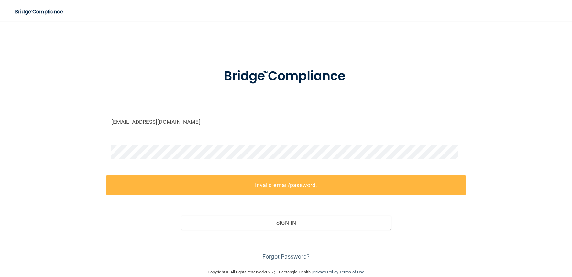
click at [64, 145] on div "[EMAIL_ADDRESS][DOMAIN_NAME] Invalid email/password. You don't have permission …" at bounding box center [286, 144] width 546 height 235
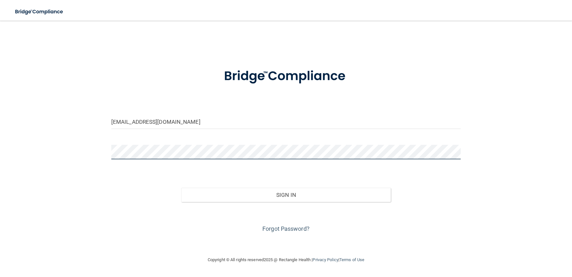
click at [181, 188] on button "Sign In" at bounding box center [286, 195] width 210 height 14
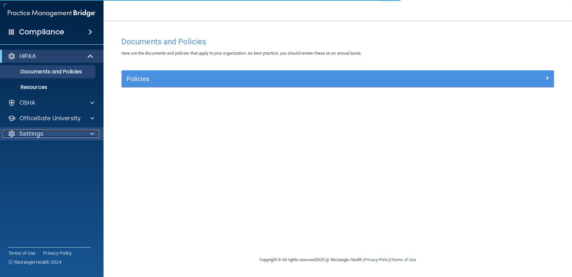
click at [35, 132] on p "Settings" at bounding box center [31, 134] width 24 height 8
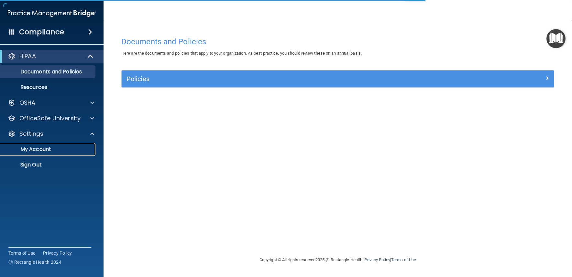
click at [35, 152] on p "My Account" at bounding box center [48, 149] width 88 height 6
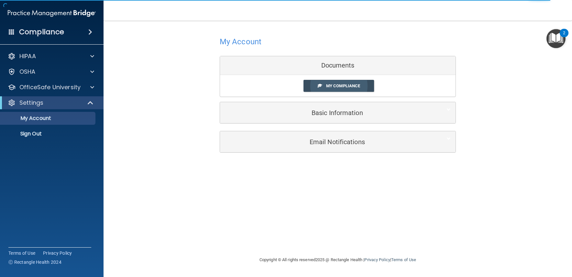
click at [332, 87] on span "My Compliance" at bounding box center [343, 85] width 34 height 5
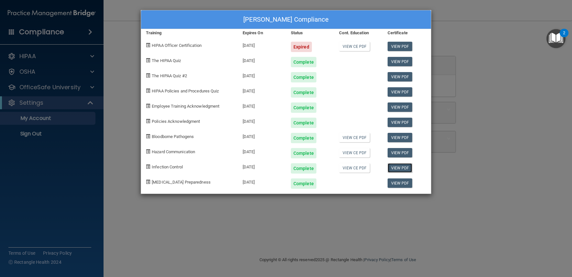
click at [409, 170] on link "View PDF" at bounding box center [400, 167] width 25 height 9
